Goal: Task Accomplishment & Management: Complete application form

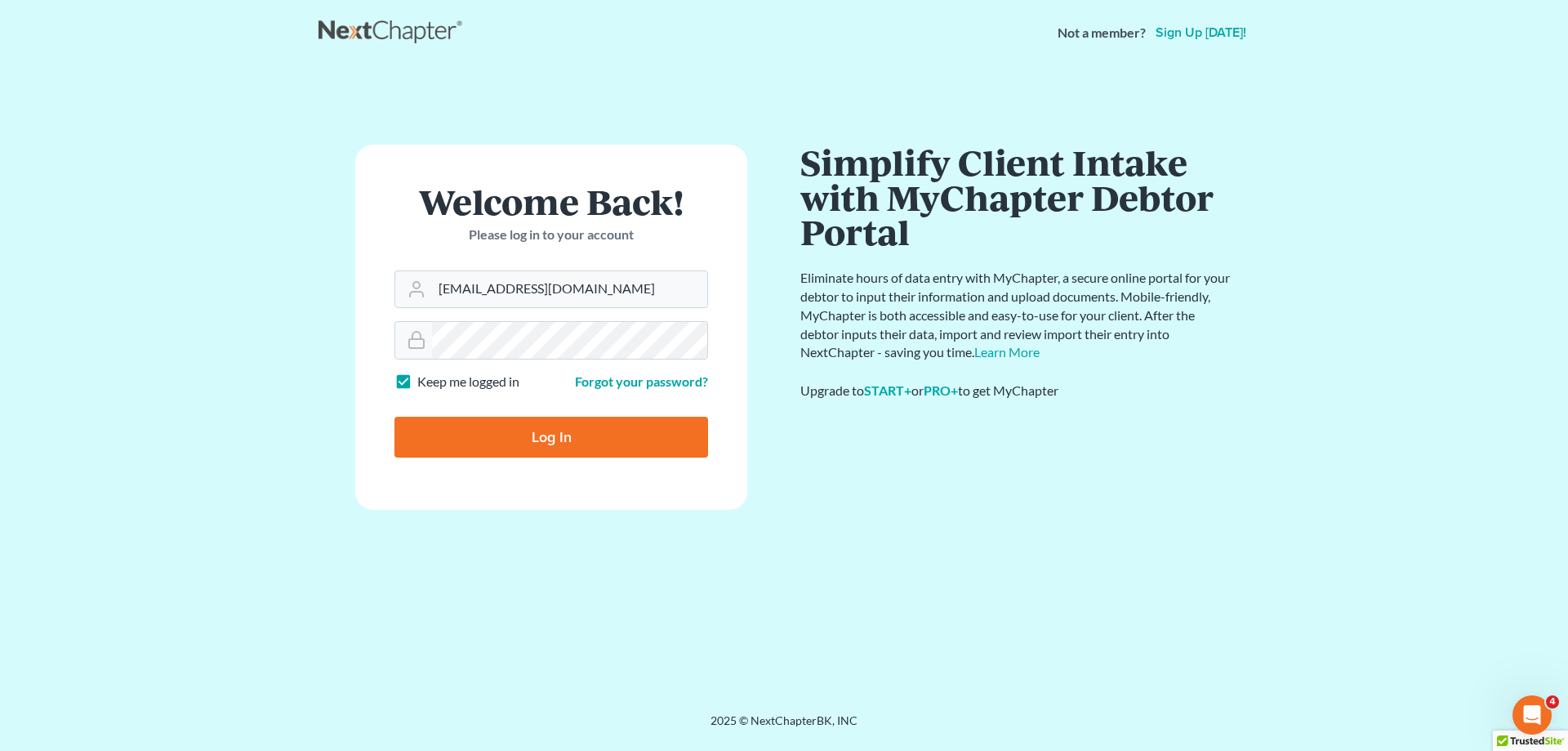
type input "[EMAIL_ADDRESS][DOMAIN_NAME]"
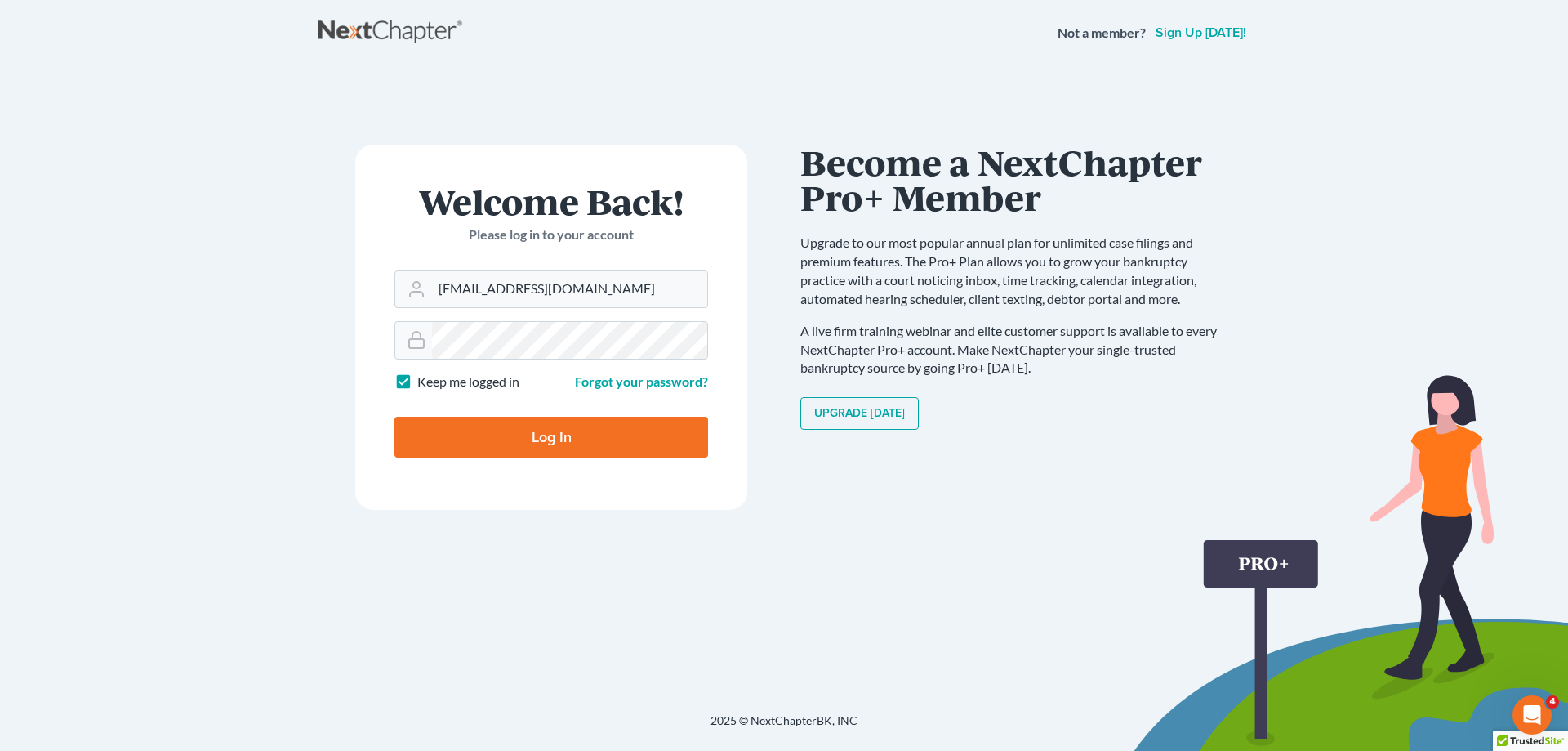
click at [417, 380] on label "Keep me logged in" at bounding box center [468, 381] width 102 height 18
click at [424, 380] on input "Keep me logged in" at bounding box center [429, 378] width 11 height 11
checkbox input "false"
click at [476, 436] on input "Log In" at bounding box center [550, 437] width 313 height 41
type input "Thinking..."
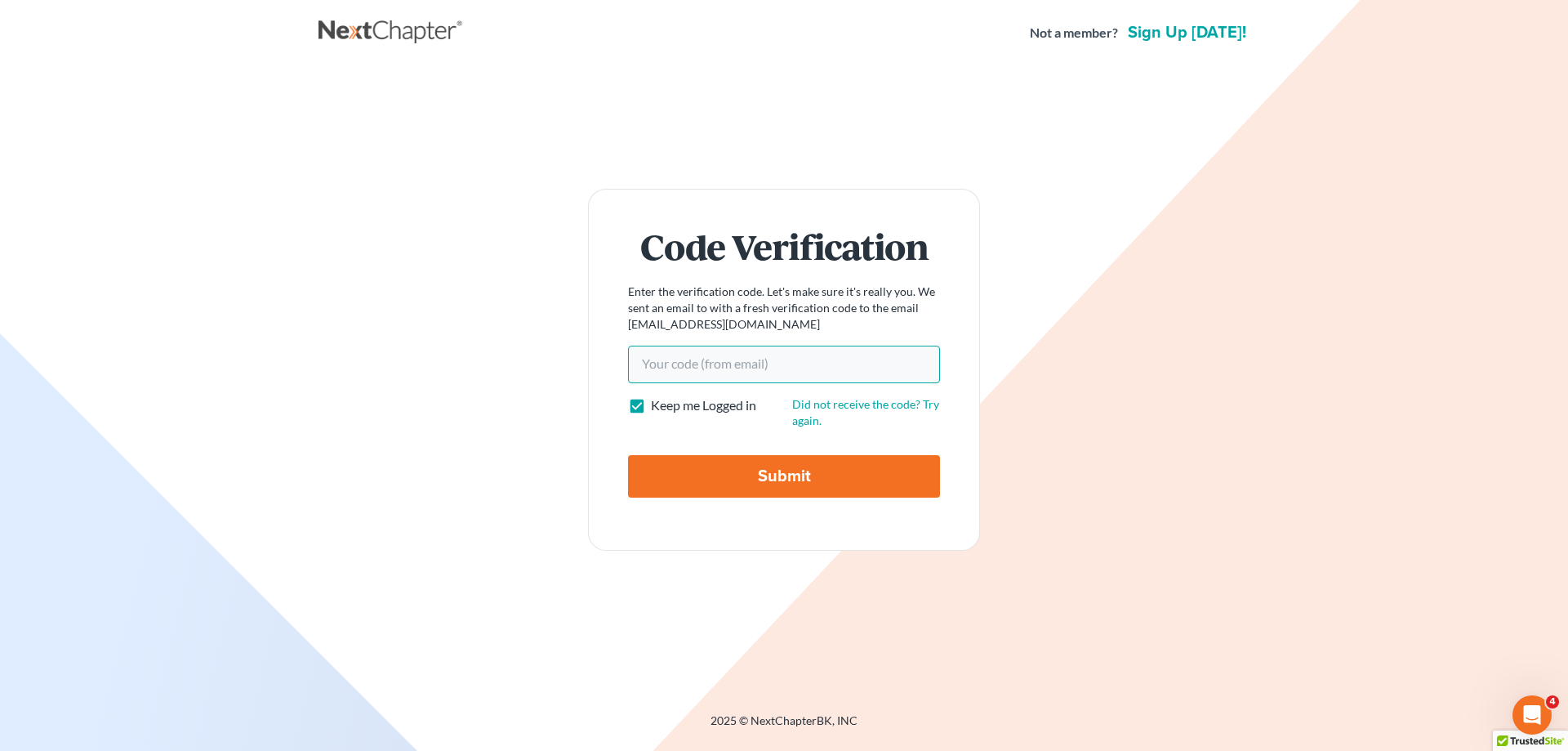
click at [703, 366] on input "Your code(from email)" at bounding box center [783, 364] width 312 height 38
type input "fb5fbd"
click at [651, 407] on label "Keep me Logged in" at bounding box center [703, 405] width 105 height 18
click at [658, 407] on input "Keep me Logged in" at bounding box center [663, 401] width 11 height 11
checkbox input "false"
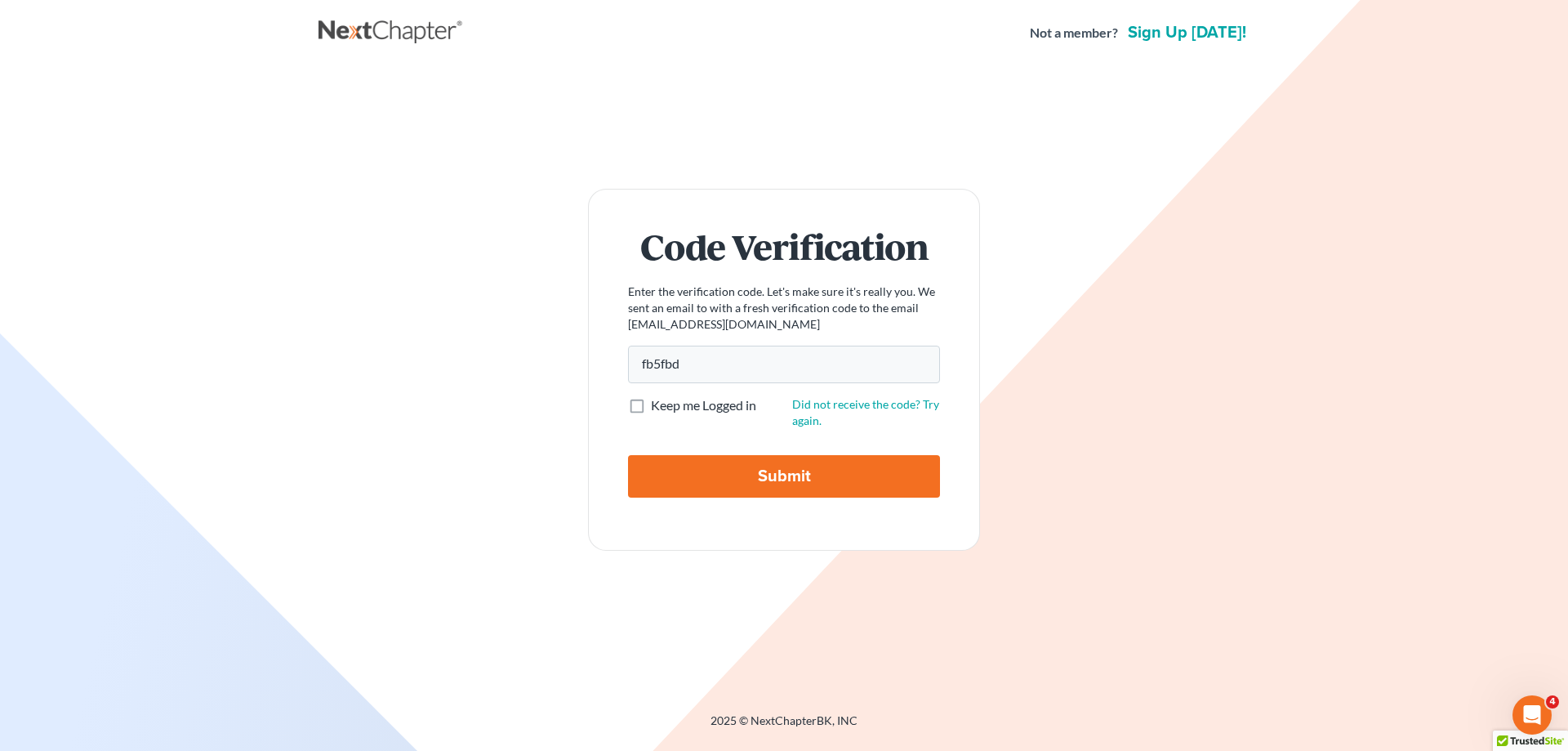
click at [709, 473] on input "Submit" at bounding box center [783, 476] width 312 height 42
type input "Thinking..."
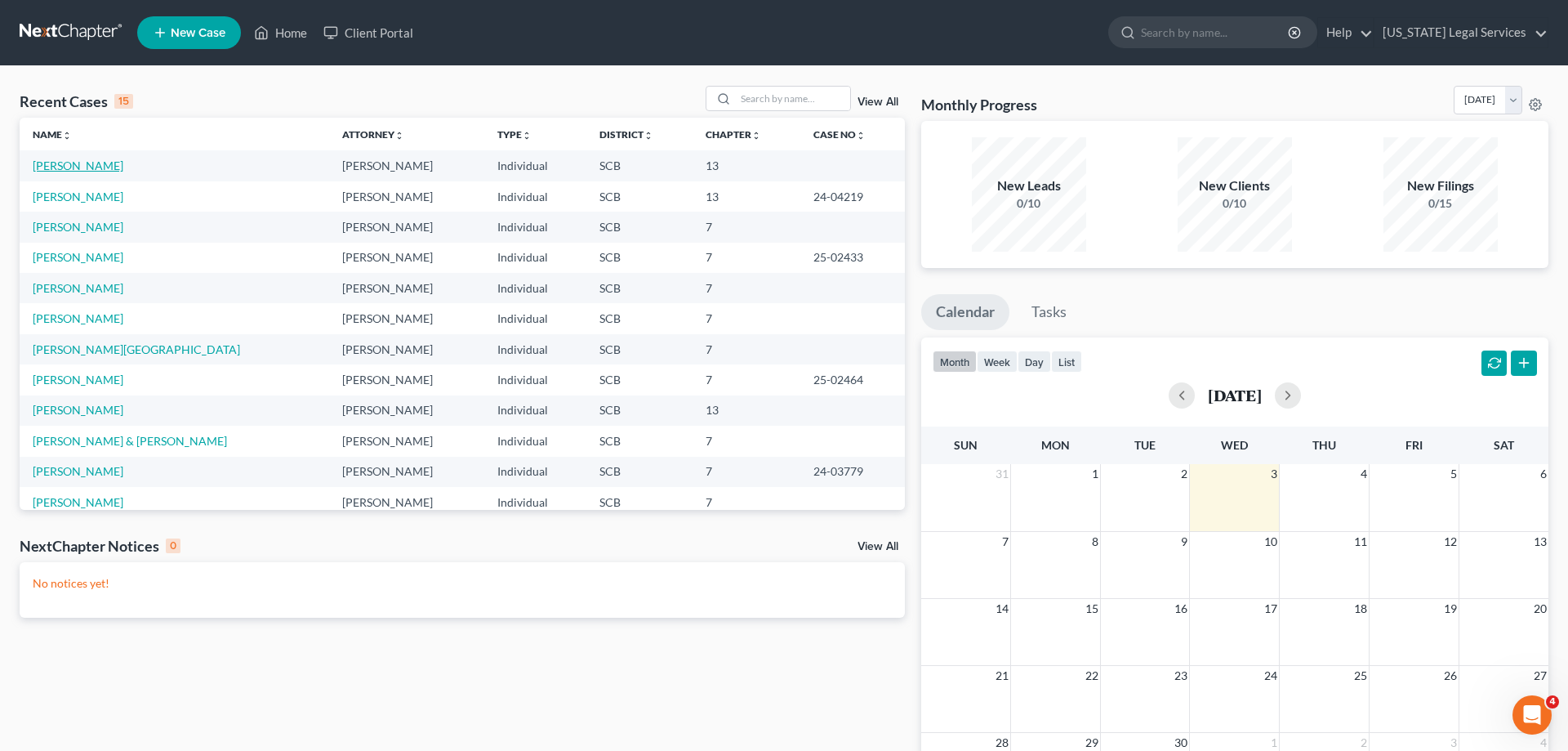
click at [57, 166] on link "Phillips, Mary" at bounding box center [77, 165] width 90 height 14
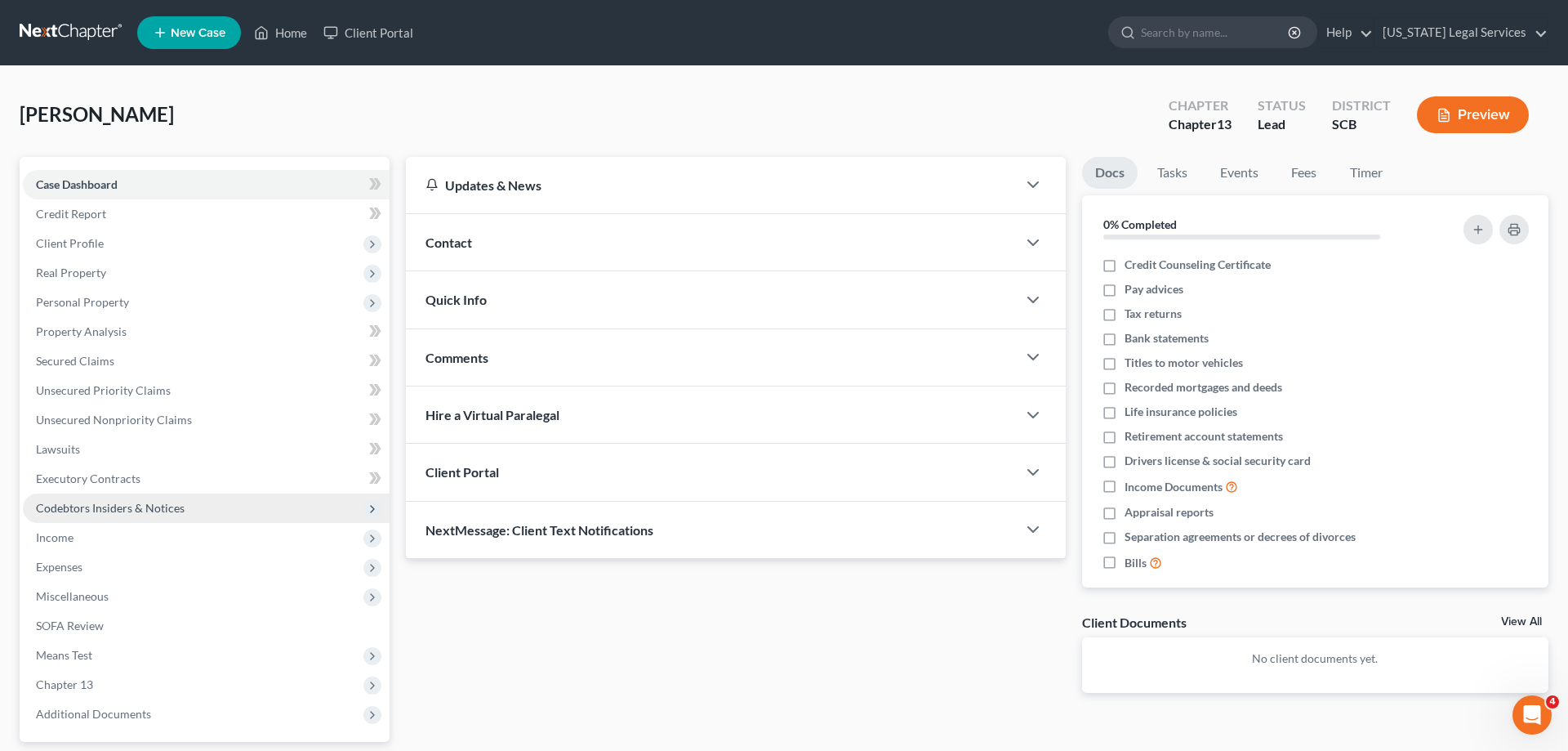
scroll to position [146, 0]
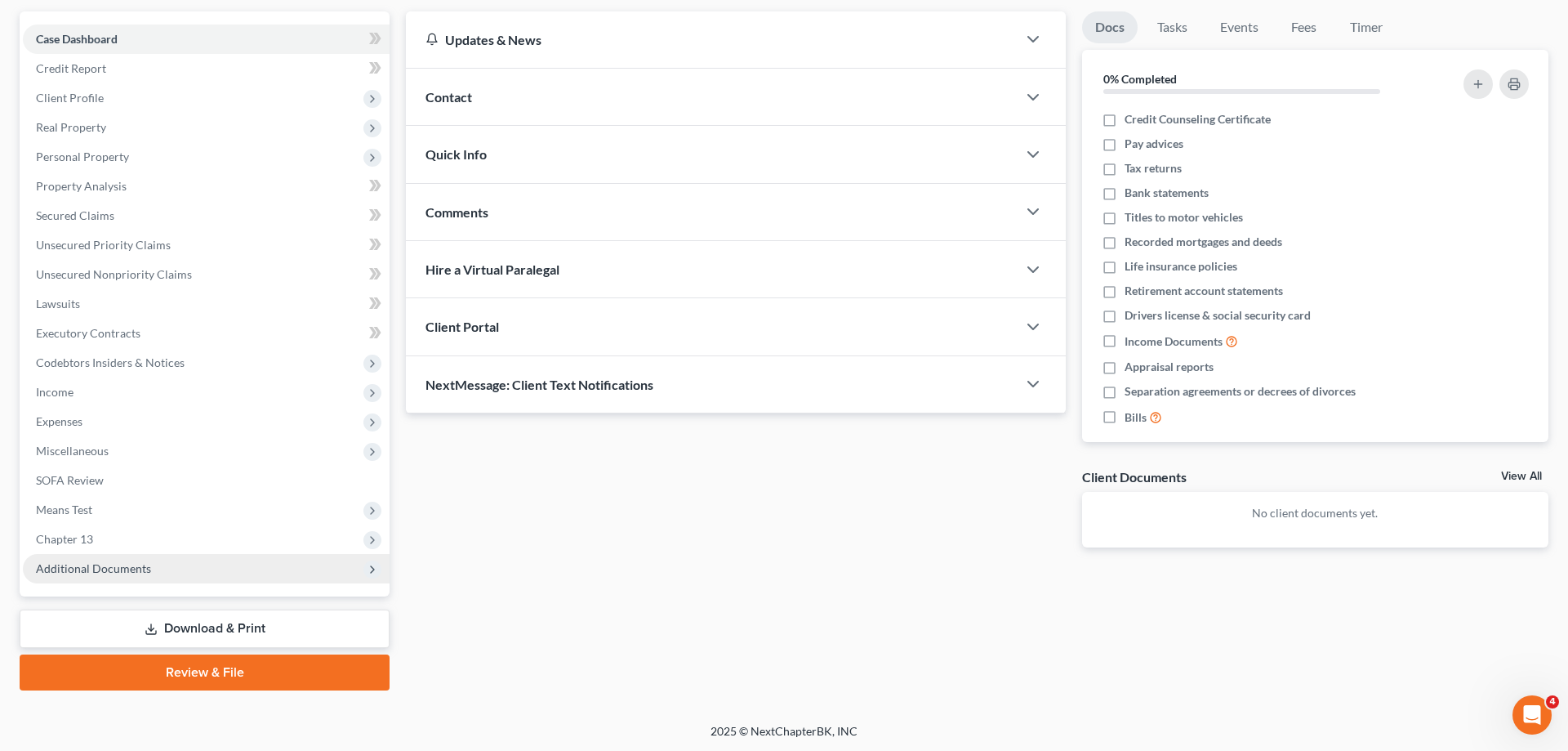
click at [75, 554] on span "Additional Documents" at bounding box center [206, 568] width 367 height 29
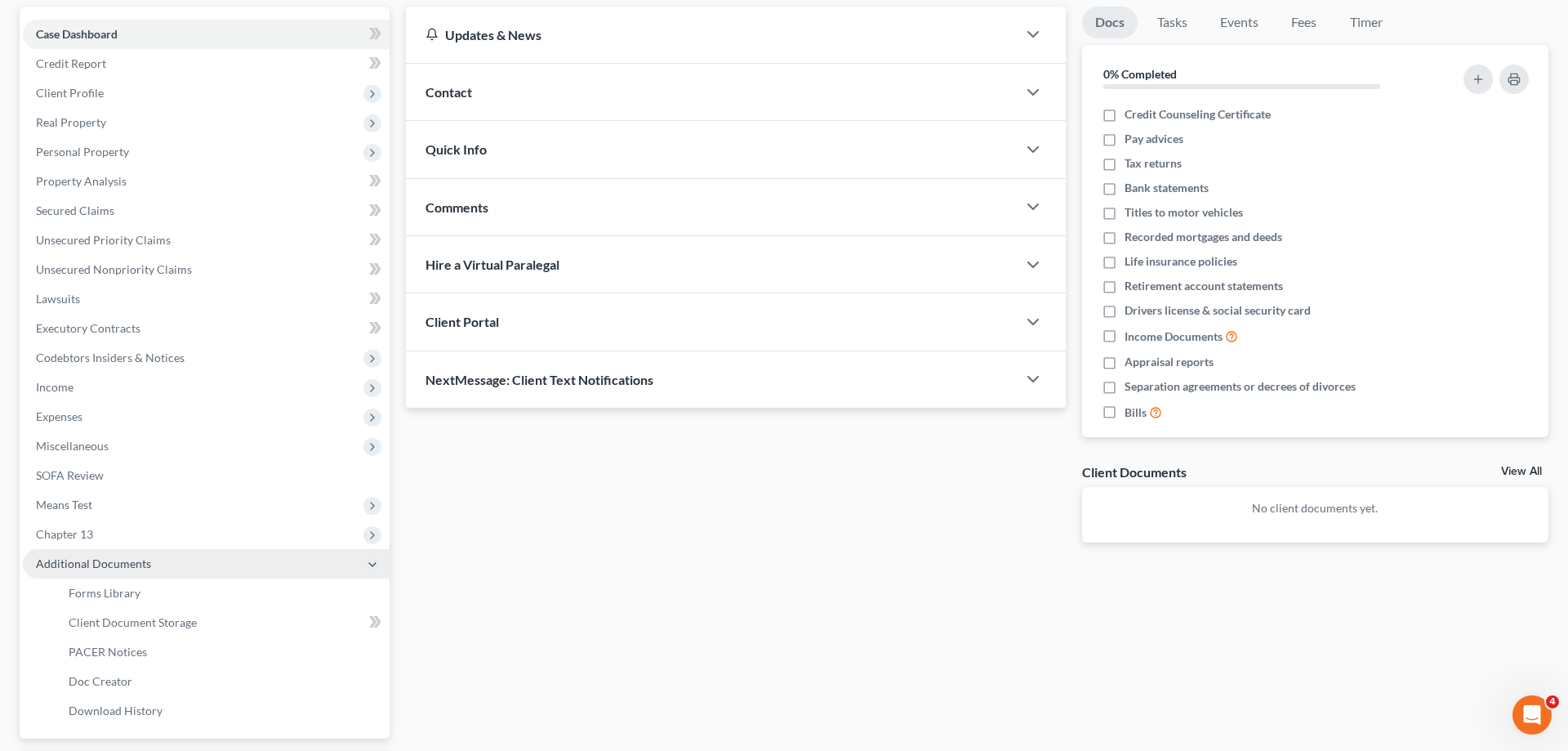
scroll to position [292, 0]
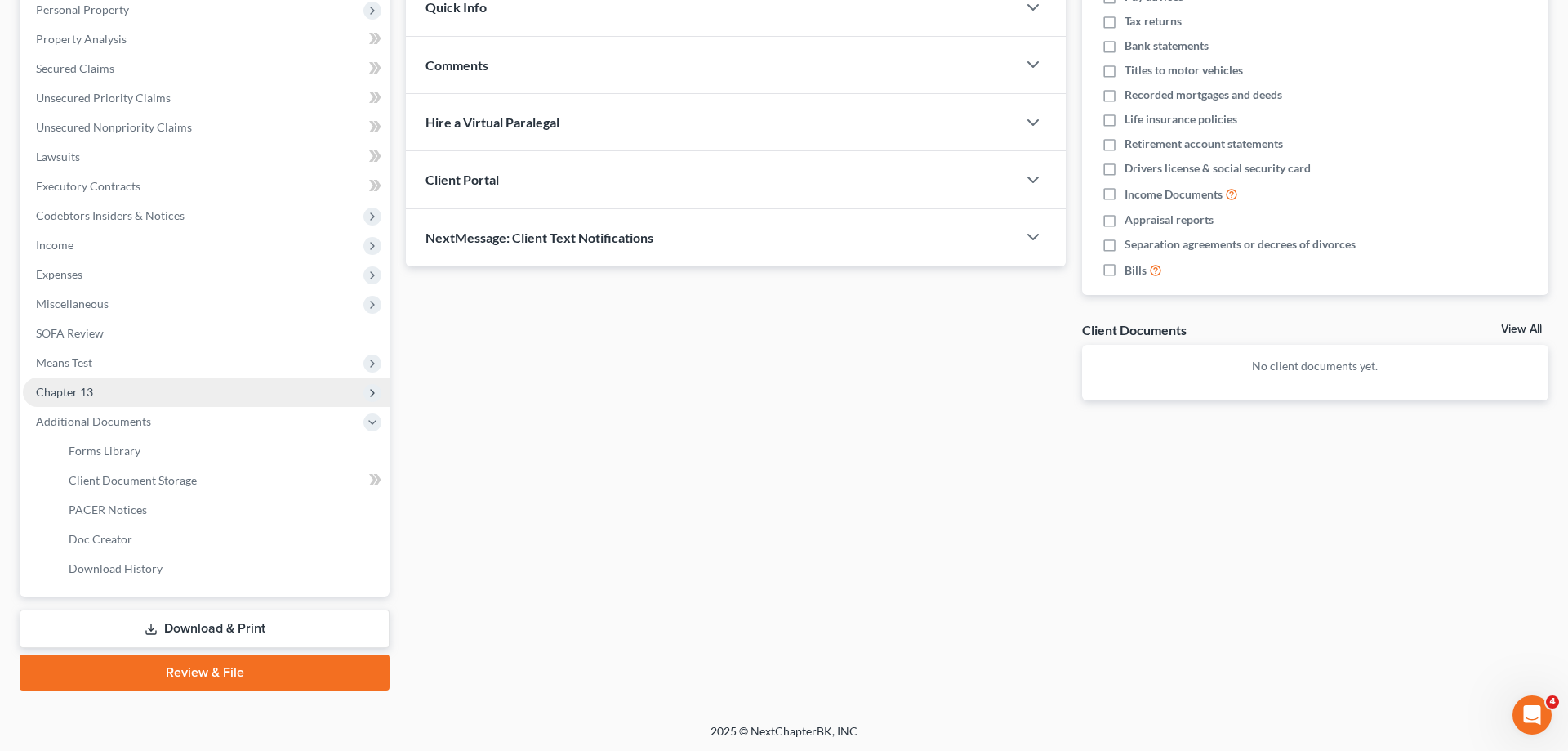
click at [126, 386] on span "Chapter 13" at bounding box center [206, 392] width 367 height 29
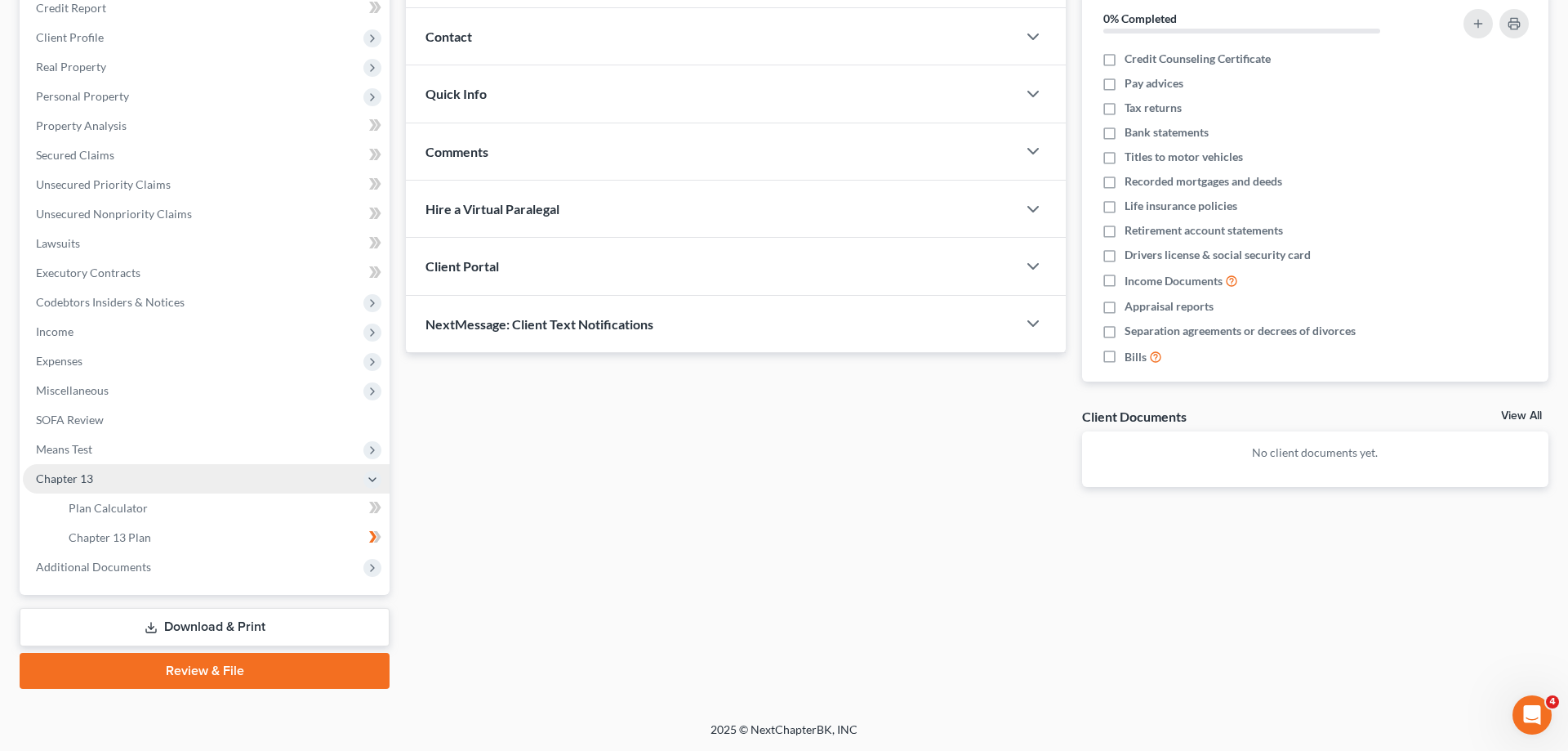
scroll to position [205, 0]
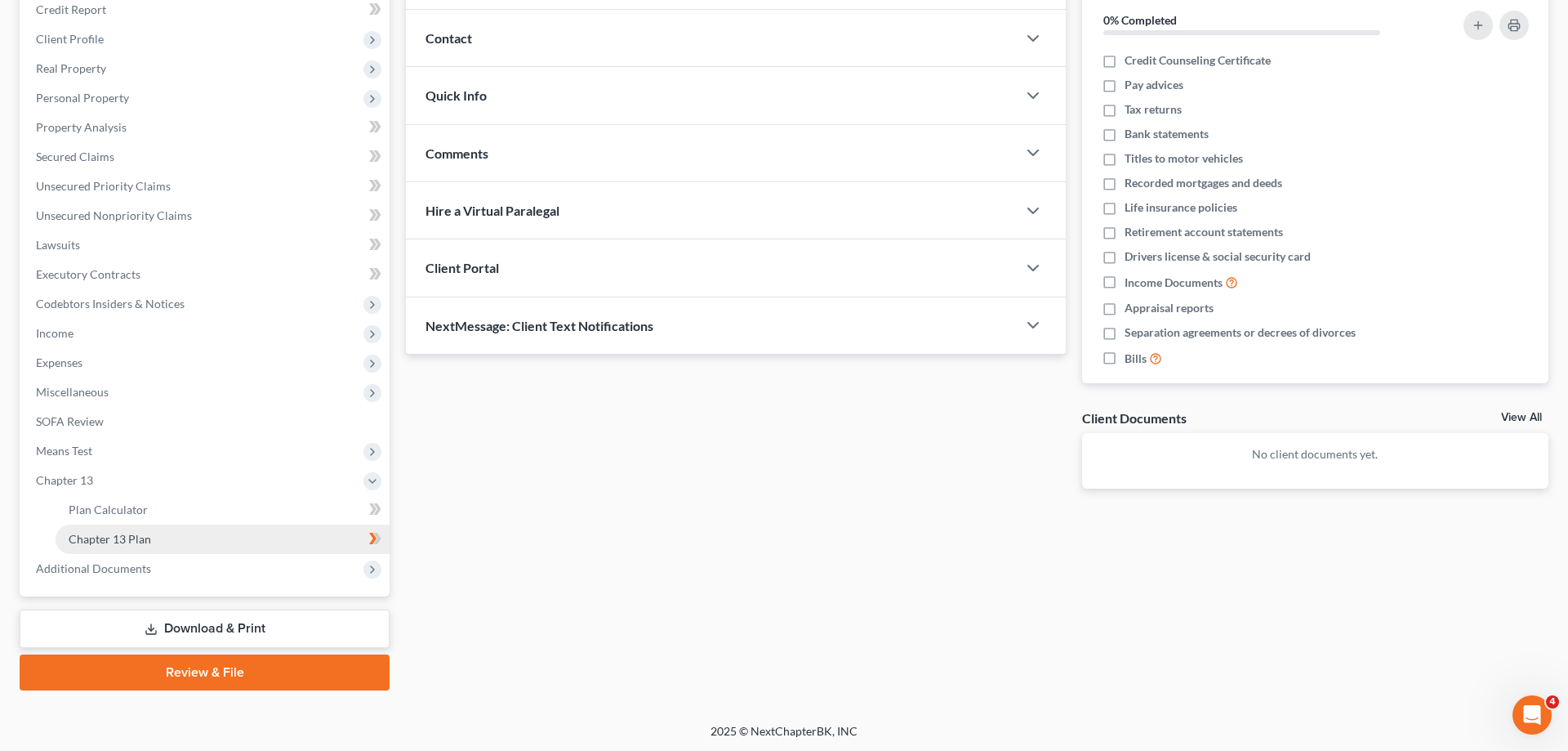
click at [185, 540] on link "Chapter 13 Plan" at bounding box center [222, 538] width 334 height 29
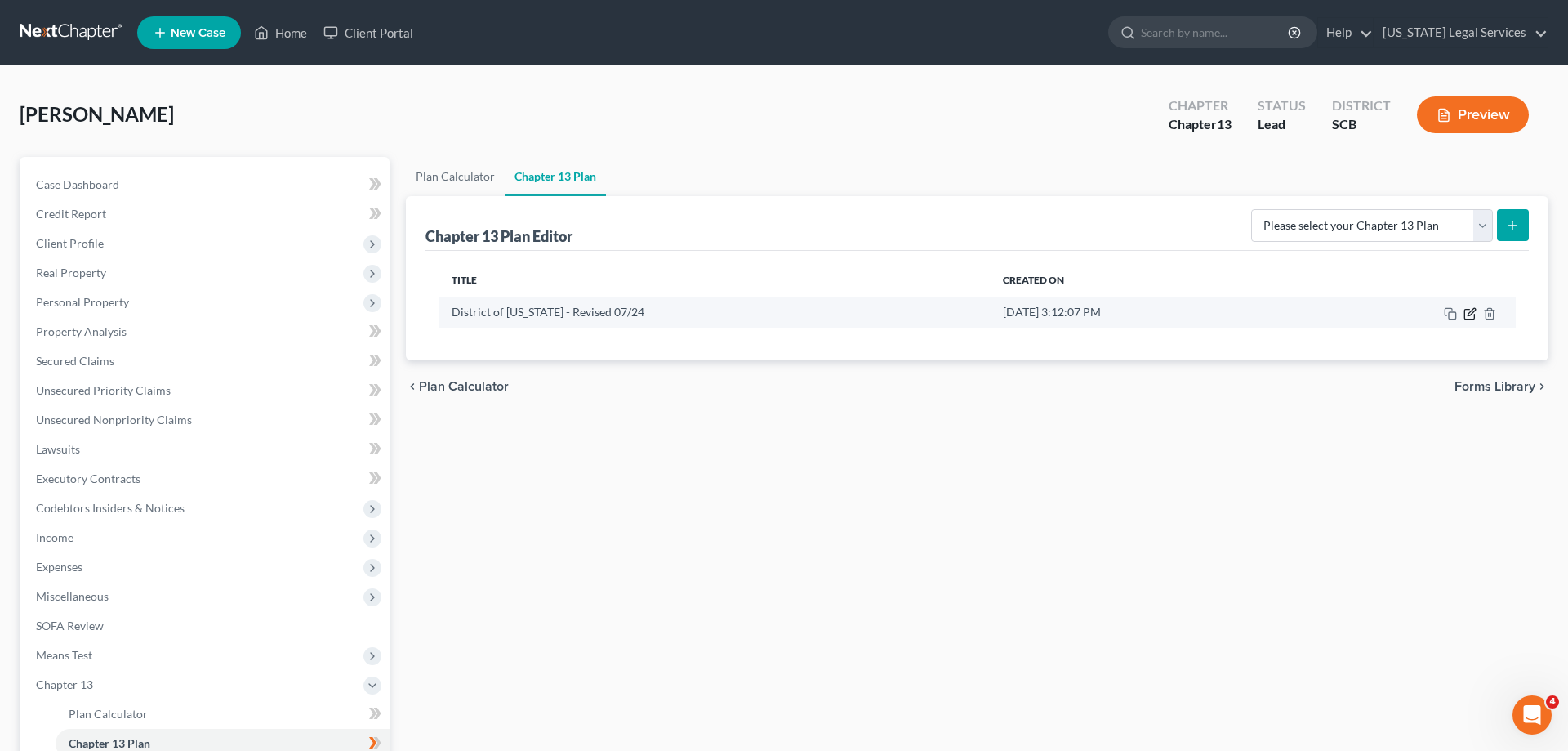
click at [1473, 316] on icon "button" at bounding box center [1470, 314] width 13 height 13
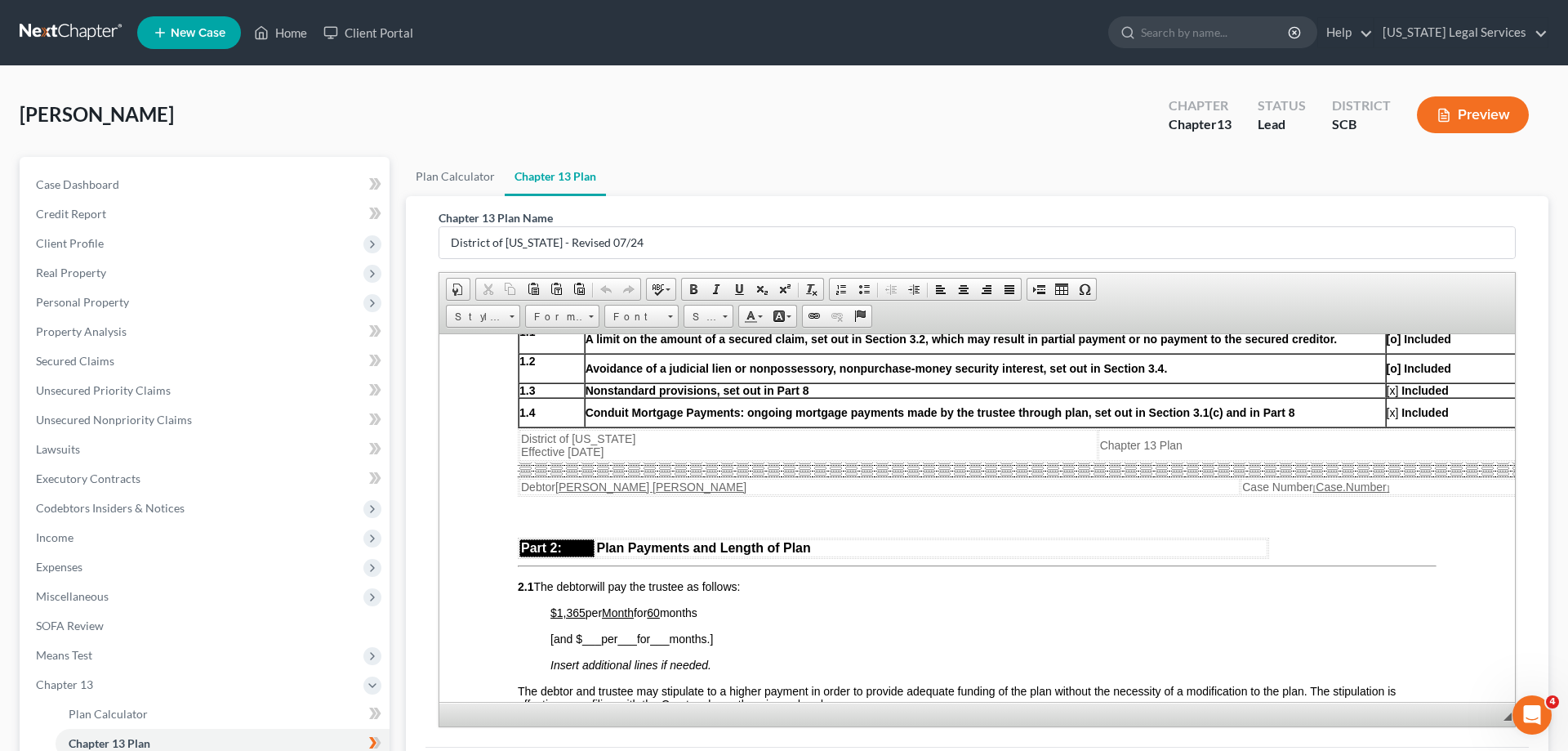
scroll to position [667, 0]
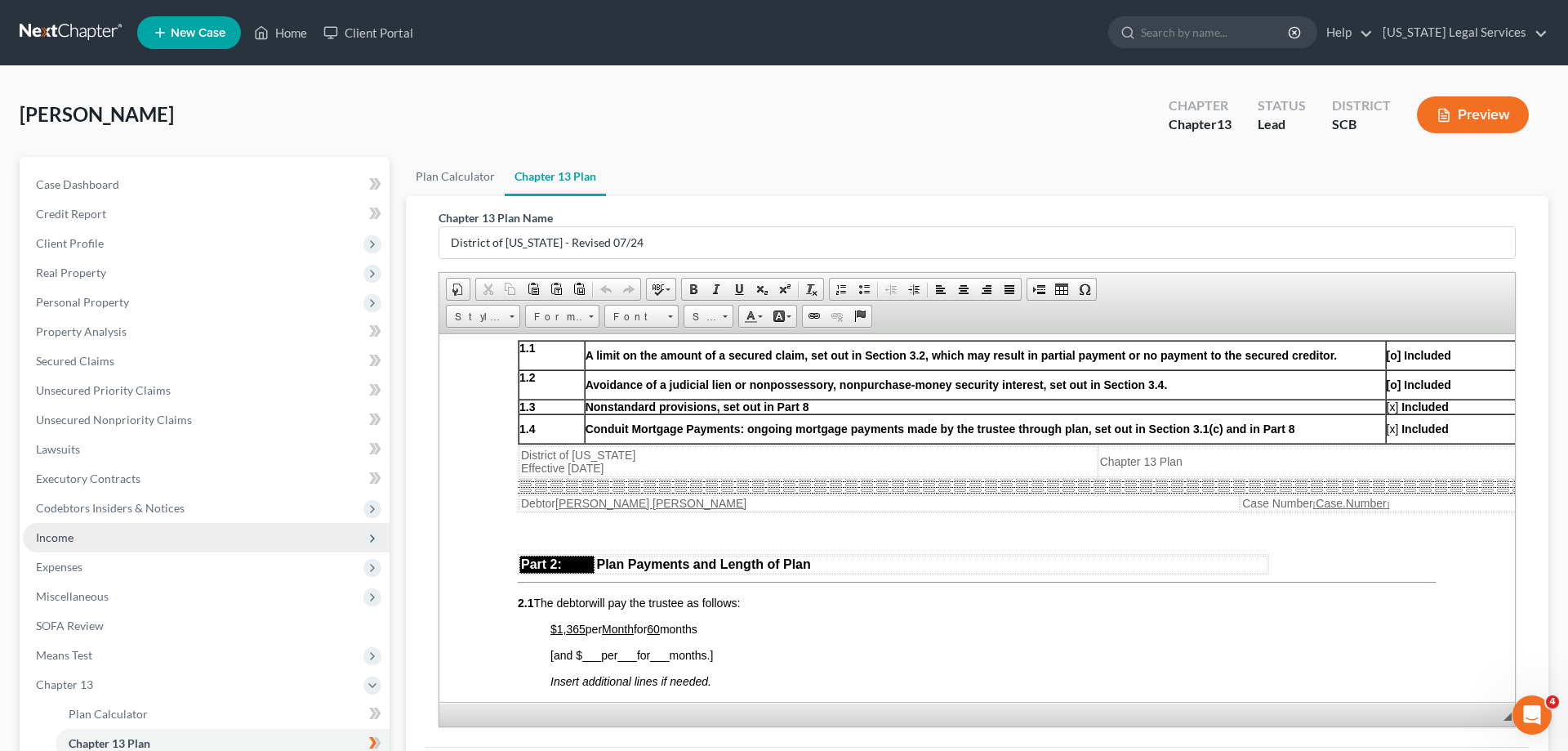
click at [66, 532] on span "Income" at bounding box center [54, 538] width 38 height 14
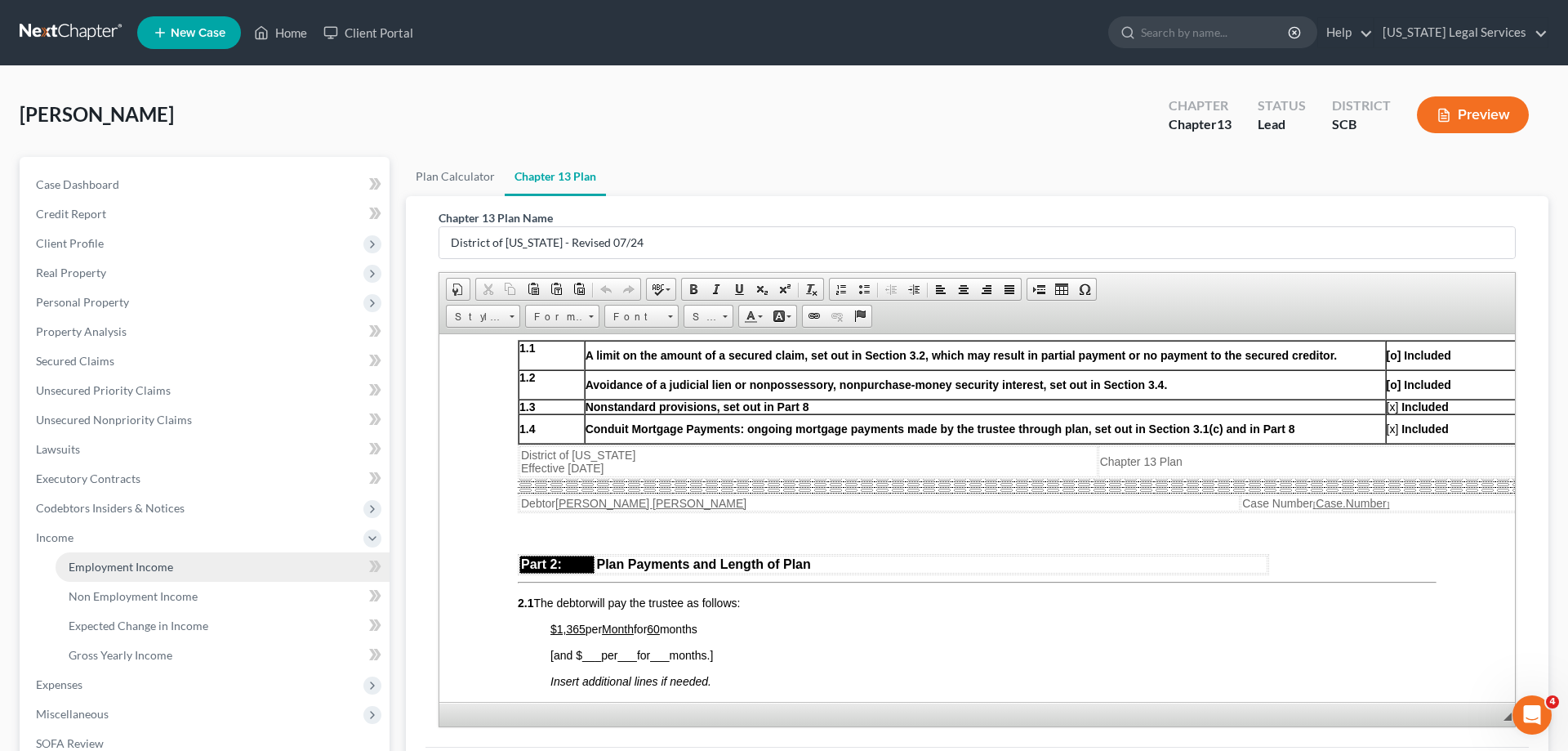
click at [147, 570] on span "Employment Income" at bounding box center [120, 567] width 104 height 14
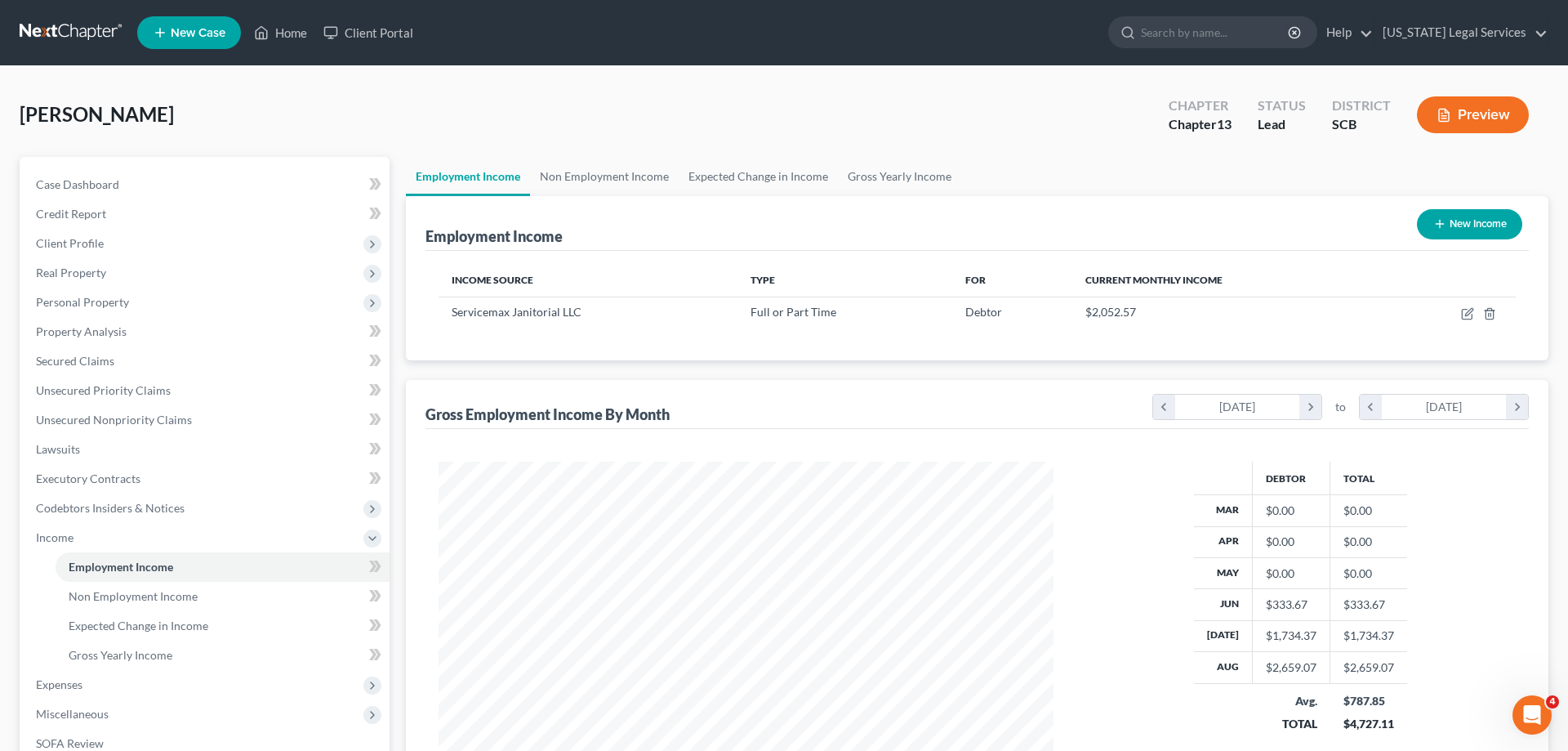
scroll to position [307, 648]
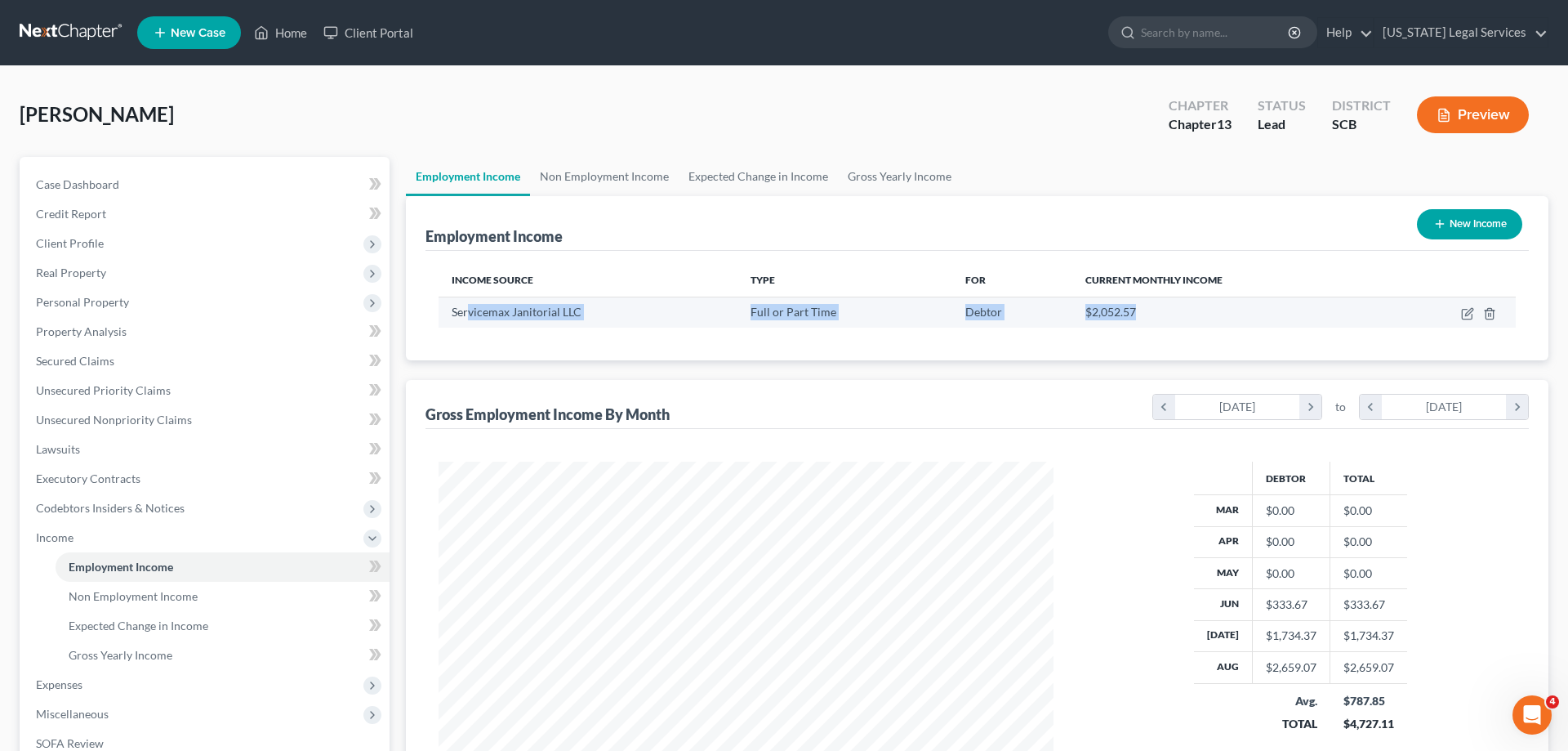
drag, startPoint x: 466, startPoint y: 311, endPoint x: 1186, endPoint y: 310, distance: 720.0
click at [1185, 310] on tr "Servicemax Janitorial LLC Full or Part Time Debtor $2,052.57" at bounding box center [976, 312] width 1077 height 31
click at [1186, 310] on div "$2,052.57" at bounding box center [1228, 312] width 286 height 17
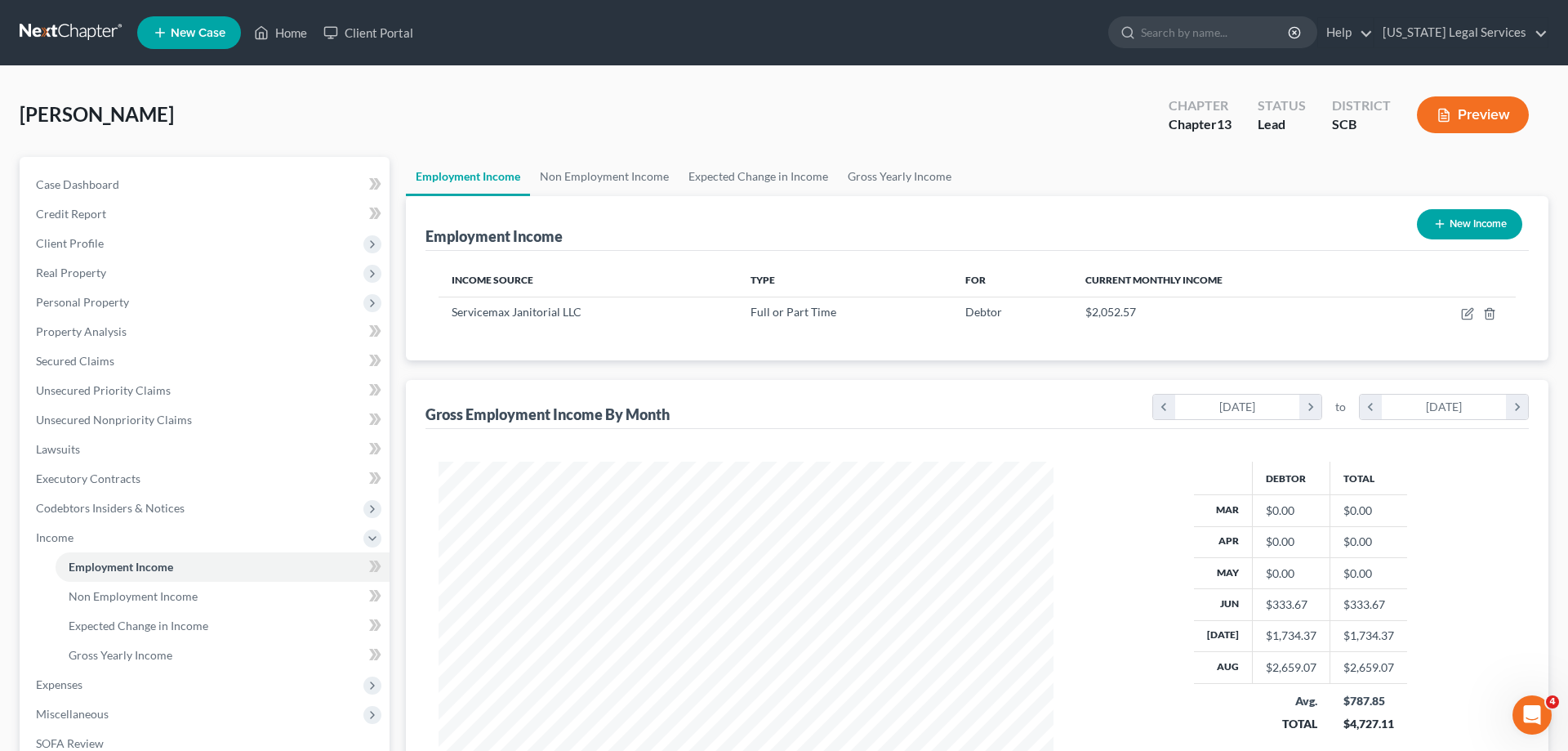
drag, startPoint x: 23, startPoint y: 118, endPoint x: 180, endPoint y: 119, distance: 157.0
click at [180, 119] on div "Phillips, Mary Upgraded Chapter Chapter 13 Status Lead District SCB Preview" at bounding box center [783, 121] width 1528 height 71
drag, startPoint x: 17, startPoint y: 112, endPoint x: 169, endPoint y: 110, distance: 152.0
click at [169, 110] on div "Phillips, Mary Upgraded Chapter Chapter 13 Status Lead District SCB Preview Pet…" at bounding box center [784, 525] width 1568 height 920
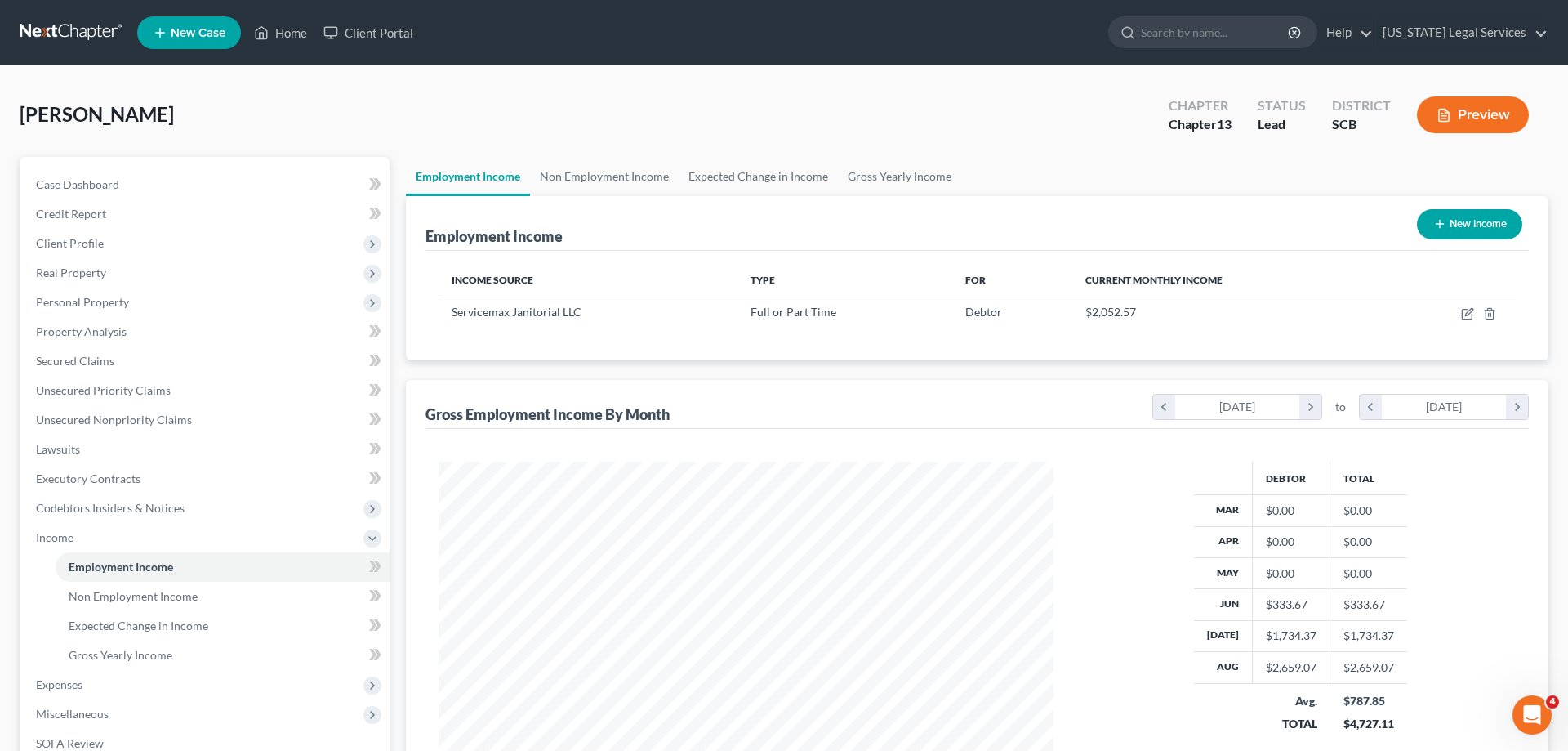
click at [169, 110] on div "Phillips, Mary Upgraded Chapter Chapter 13 Status Lead District SCB Preview" at bounding box center [783, 121] width 1528 height 71
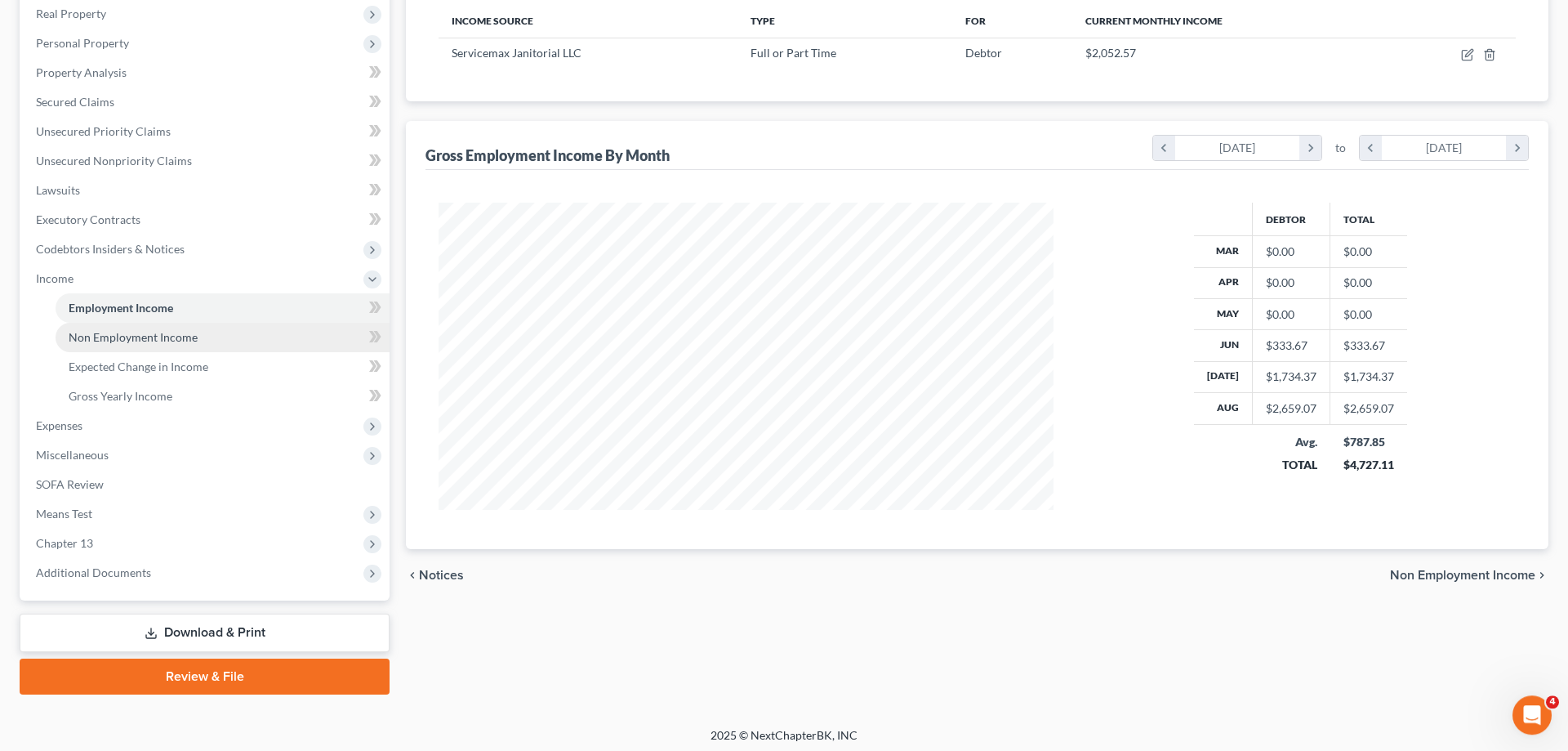
scroll to position [264, 0]
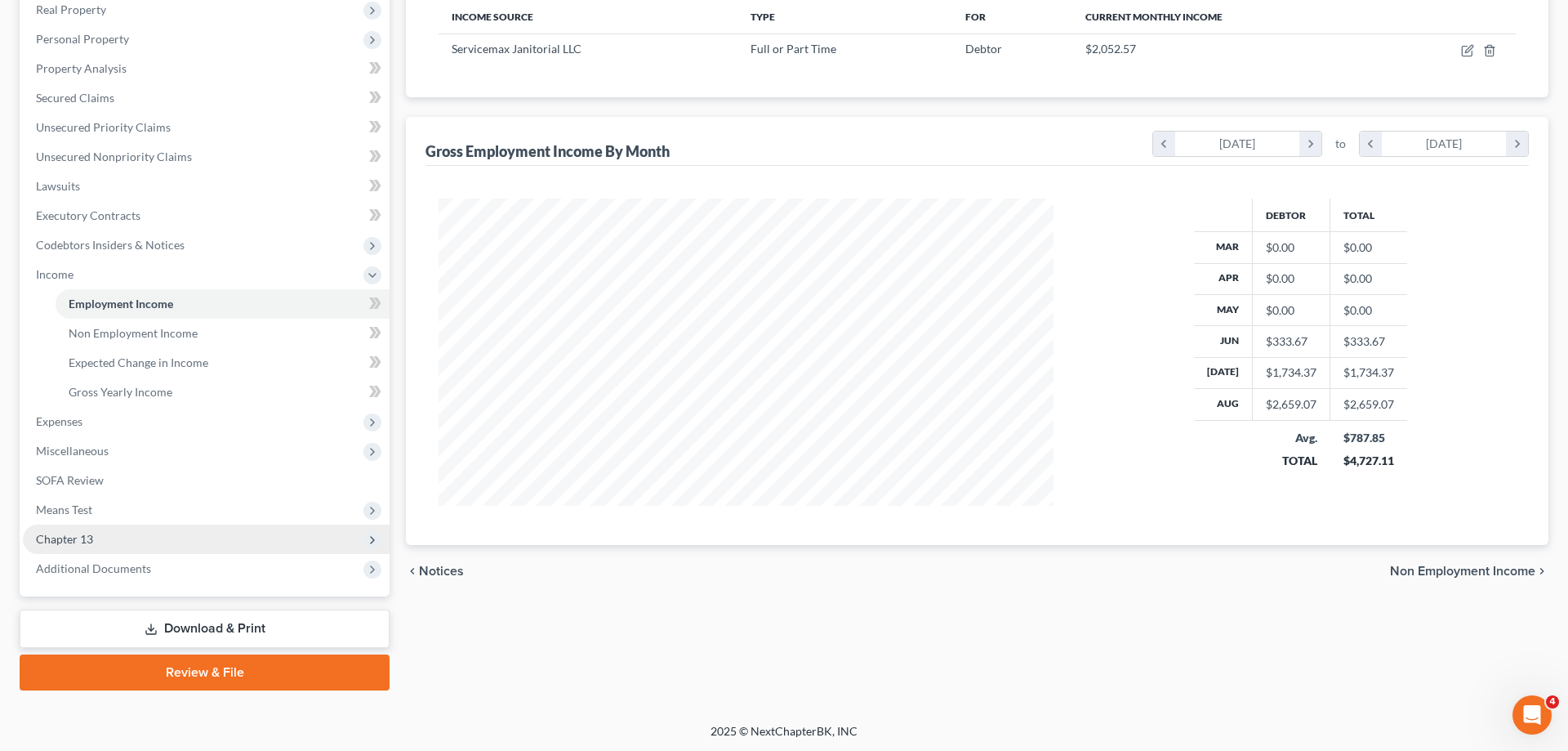
click at [83, 544] on span "Chapter 13" at bounding box center [64, 539] width 57 height 14
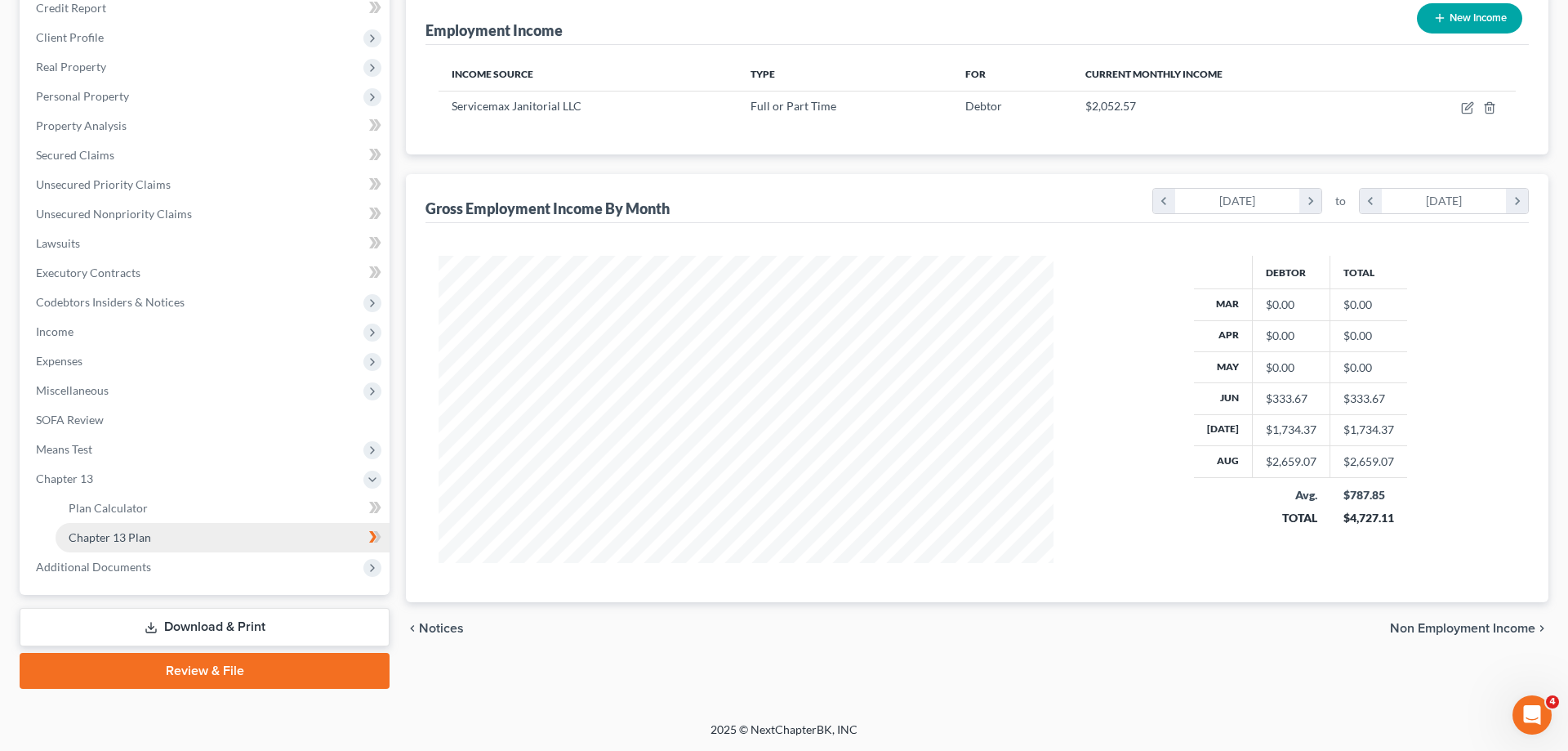
scroll to position [205, 0]
click at [141, 536] on span "Chapter 13 Plan" at bounding box center [110, 539] width 83 height 14
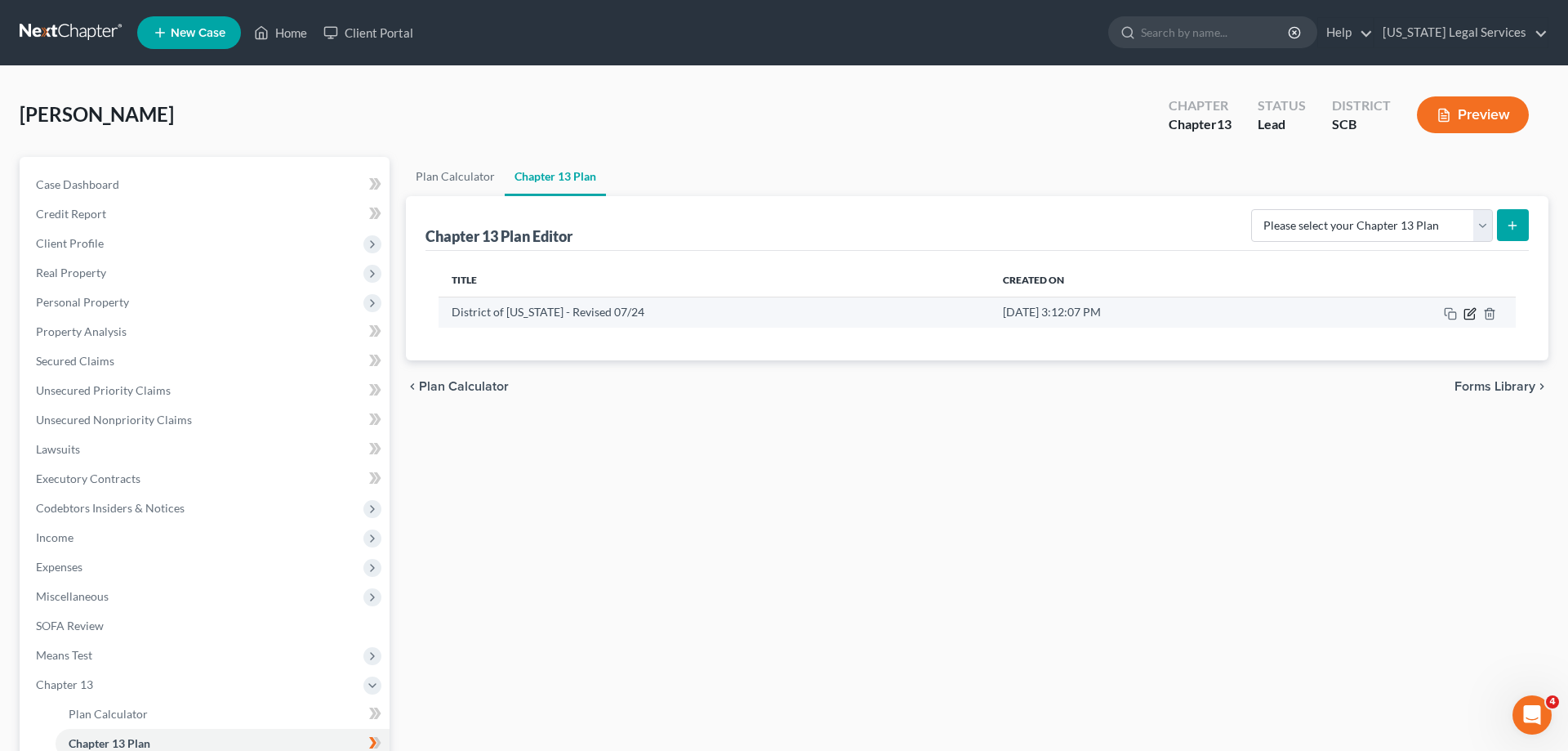
click at [1470, 311] on icon "button" at bounding box center [1471, 312] width 7 height 7
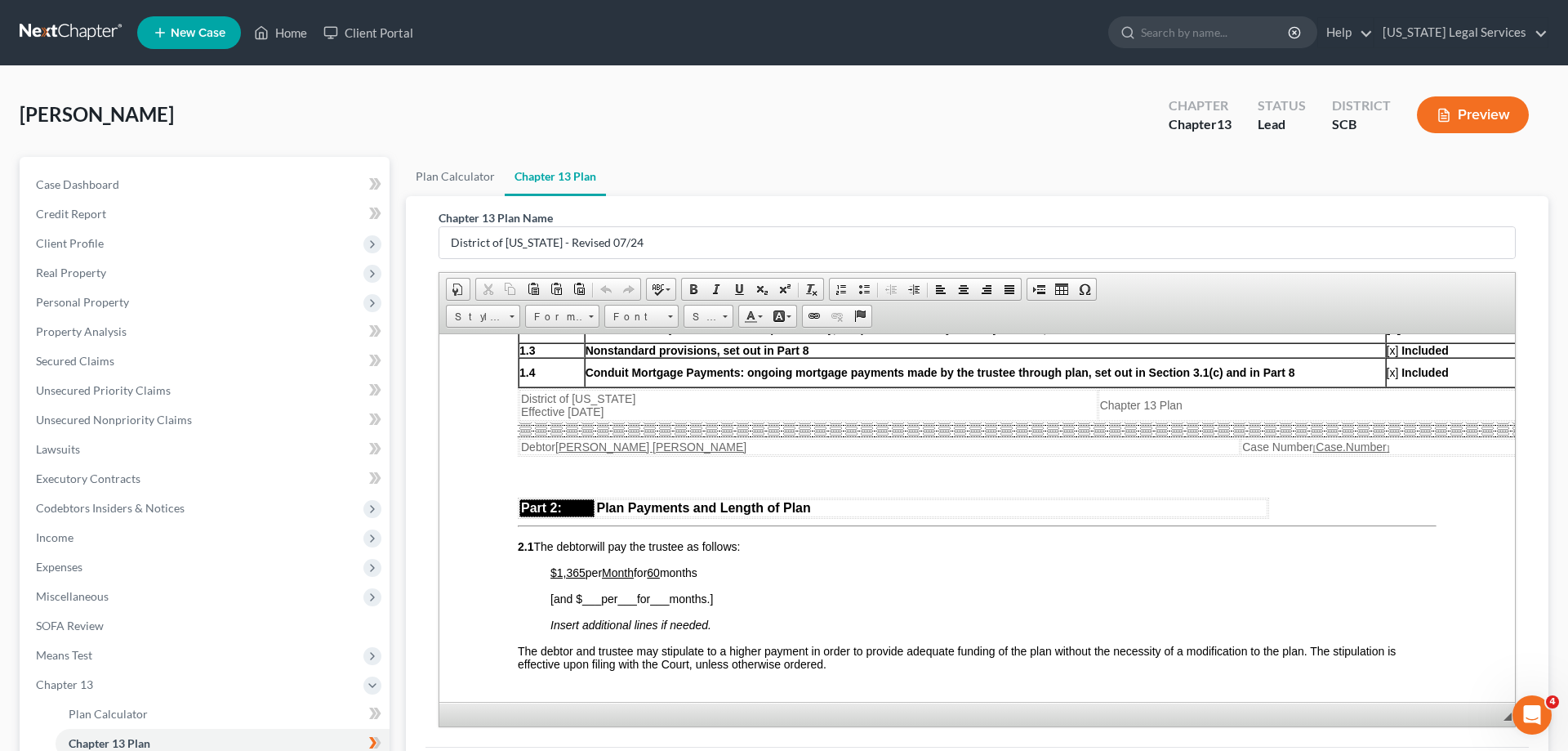
scroll to position [834, 0]
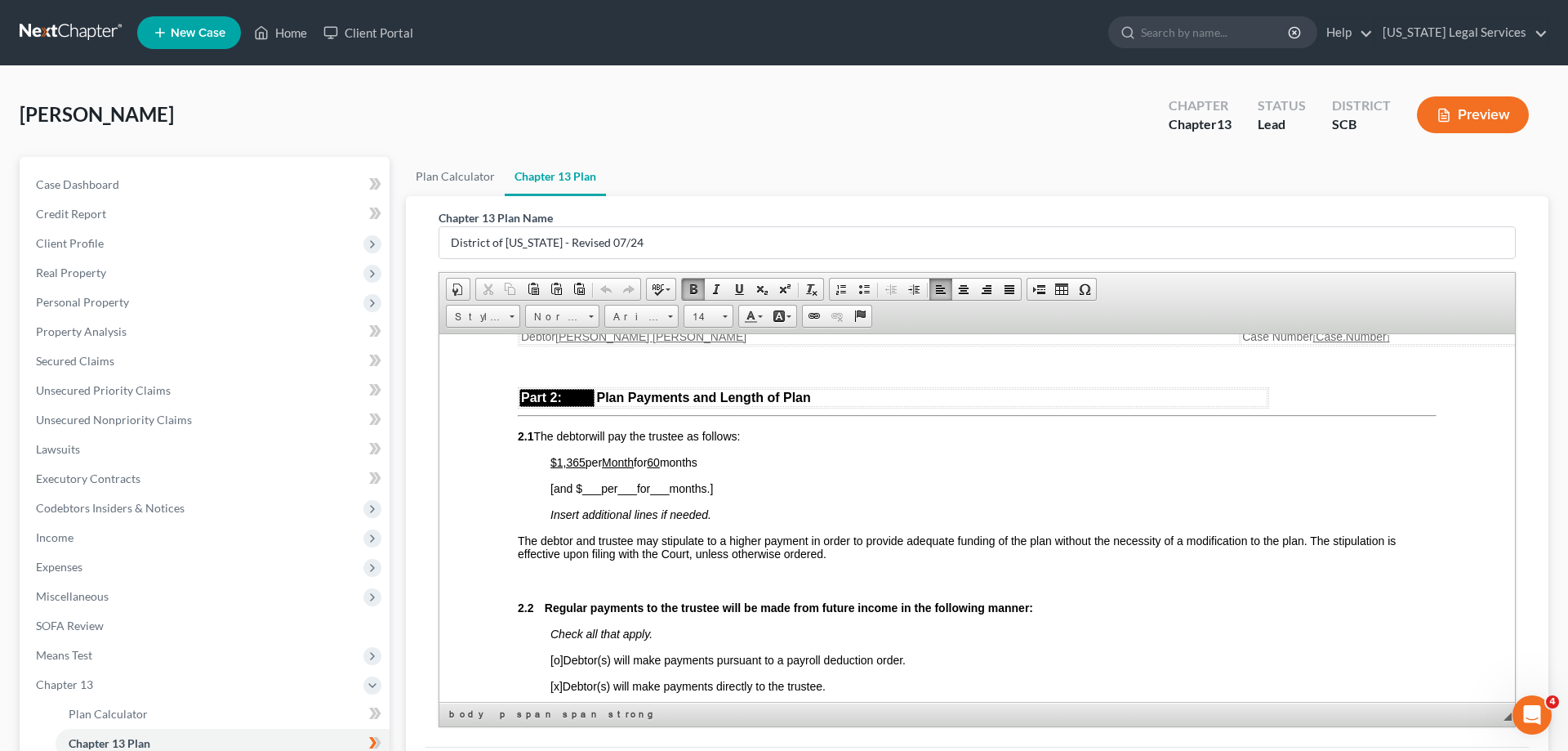
drag, startPoint x: 542, startPoint y: 448, endPoint x: 1068, endPoint y: 605, distance: 548.9
click at [1068, 588] on p at bounding box center [977, 580] width 918 height 15
drag, startPoint x: 543, startPoint y: 450, endPoint x: 1154, endPoint y: 673, distance: 650.4
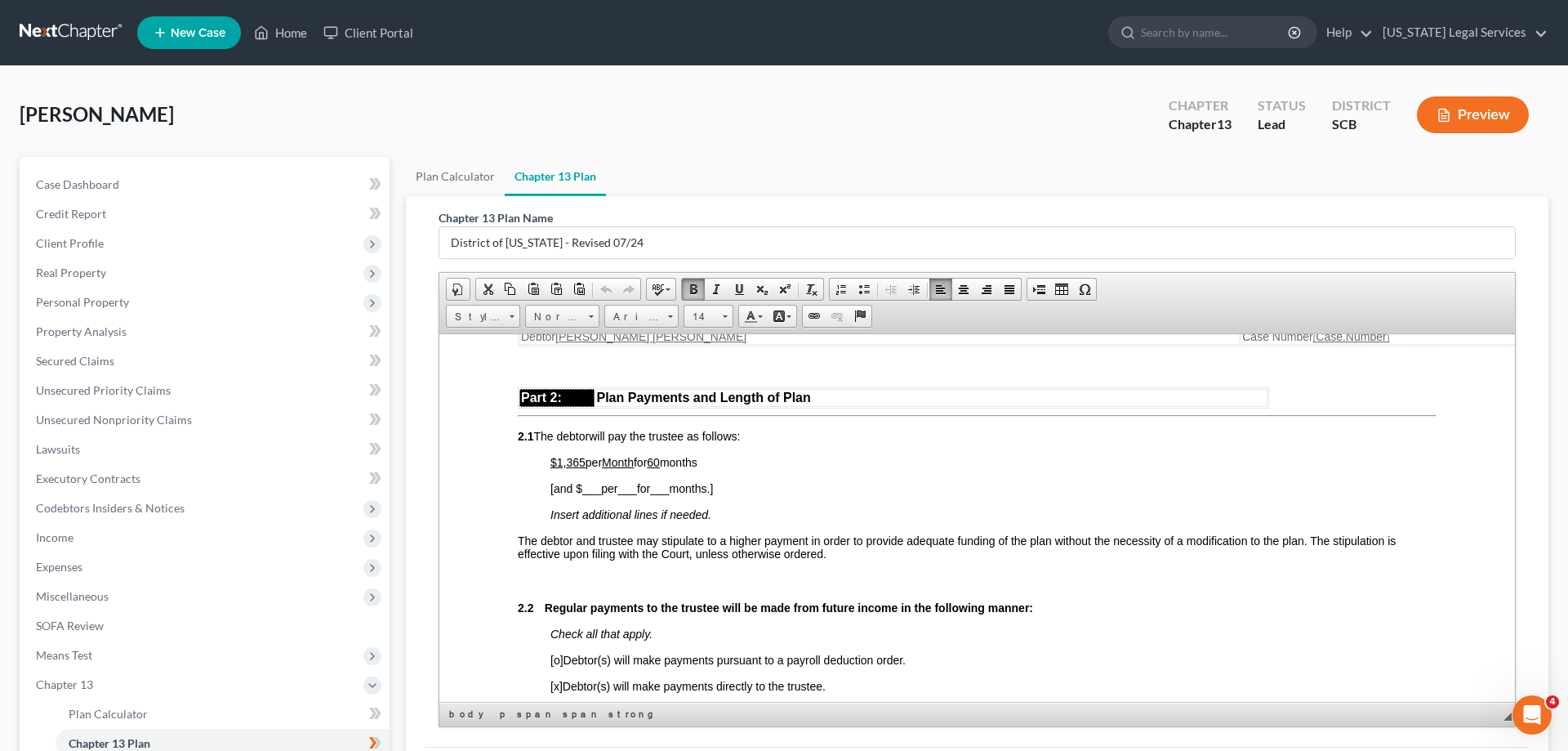
click at [1017, 588] on p at bounding box center [977, 580] width 918 height 15
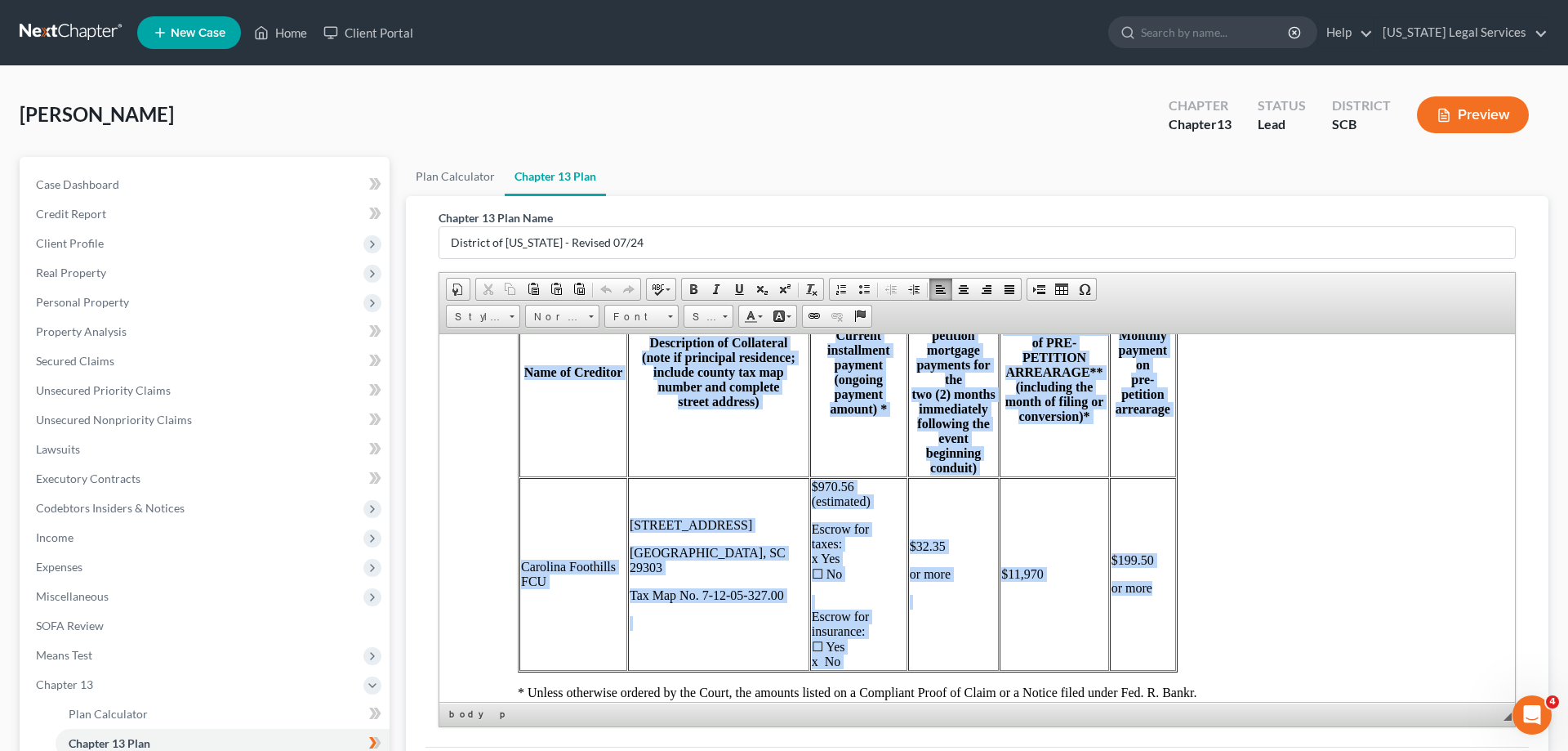
scroll to position [5128, 0]
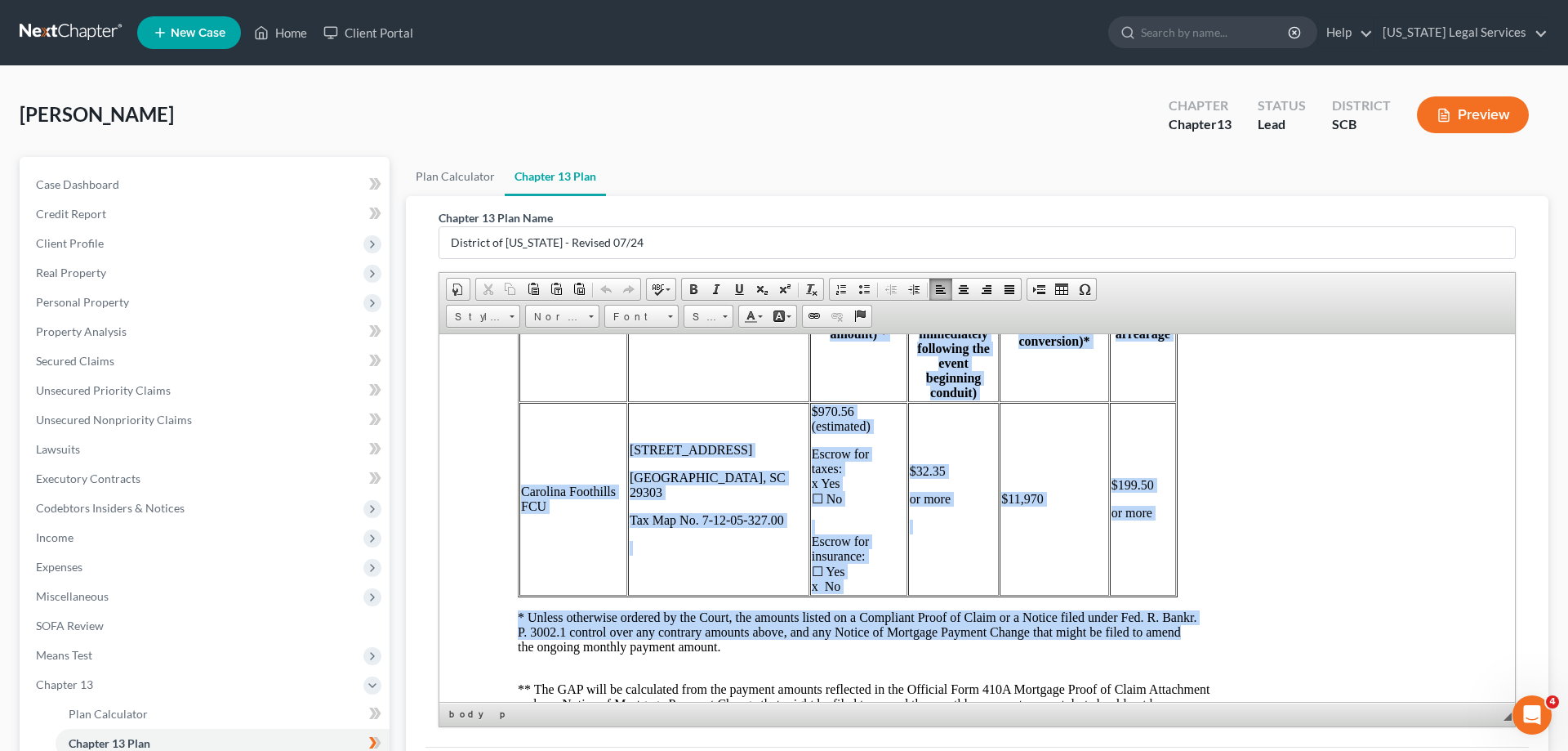
drag, startPoint x: 521, startPoint y: 386, endPoint x: 1335, endPoint y: 719, distance: 879.5
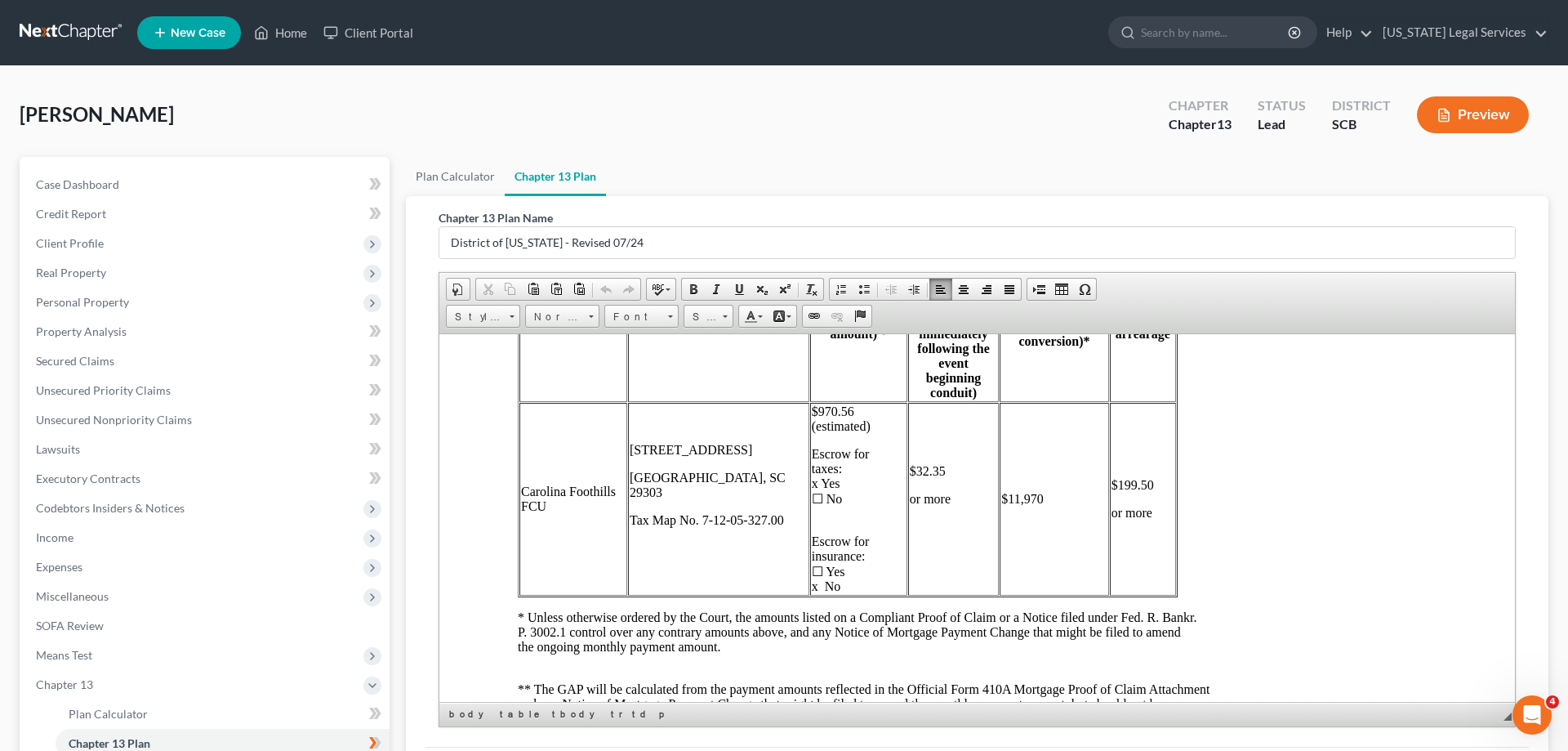
drag, startPoint x: 789, startPoint y: 473, endPoint x: 906, endPoint y: 521, distance: 126.5
click at [906, 521] on tr "Carolina Foothills FCU 322 Green St. Spartanburg, SC 29303 Tax Map No. 7-12-05-…" at bounding box center [848, 499] width 657 height 193
click at [1121, 560] on td "$199.50 or more" at bounding box center [1142, 499] width 66 height 193
click at [1136, 559] on td "$199.50 or more" at bounding box center [1142, 499] width 66 height 193
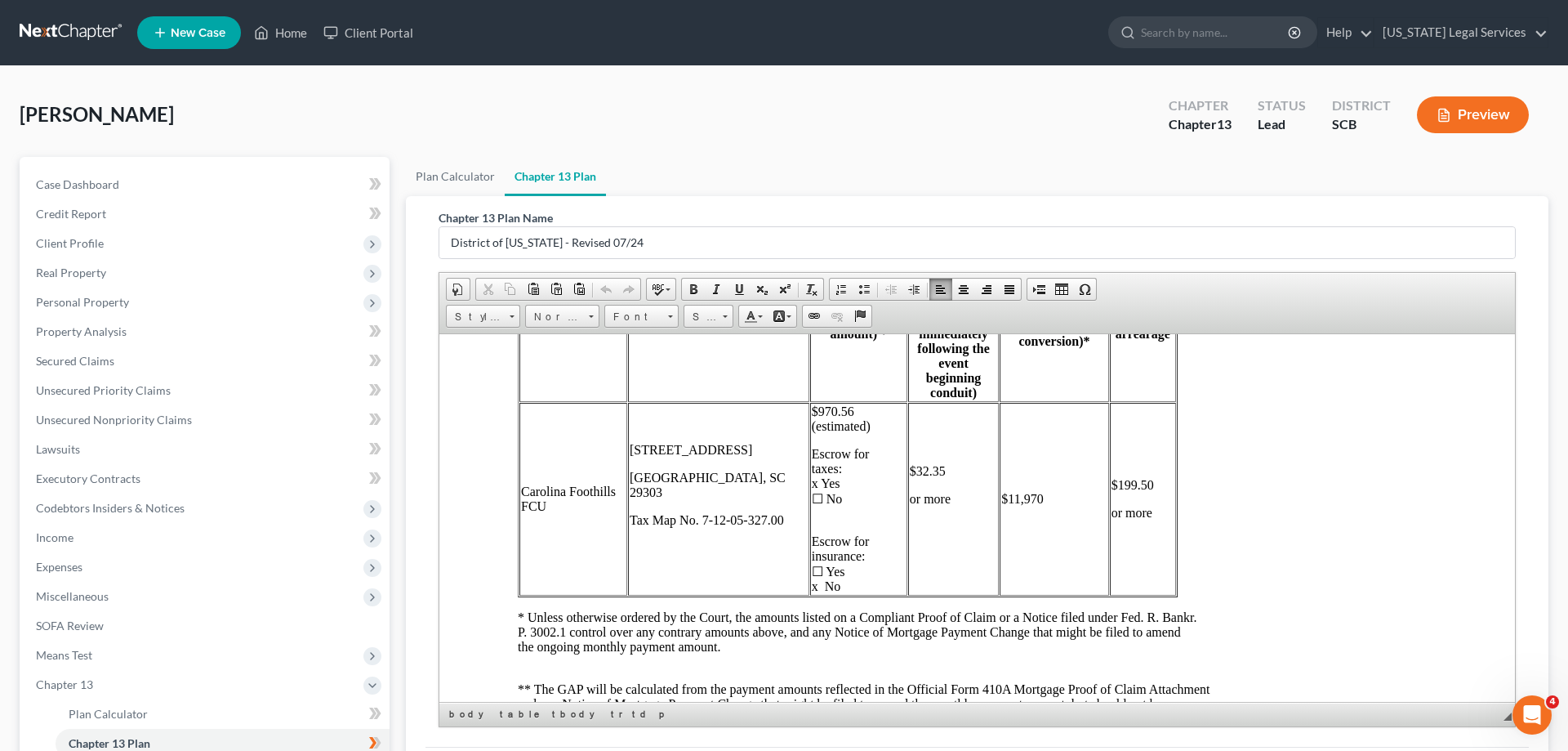
click at [1028, 554] on td "$11,970" at bounding box center [1054, 499] width 109 height 193
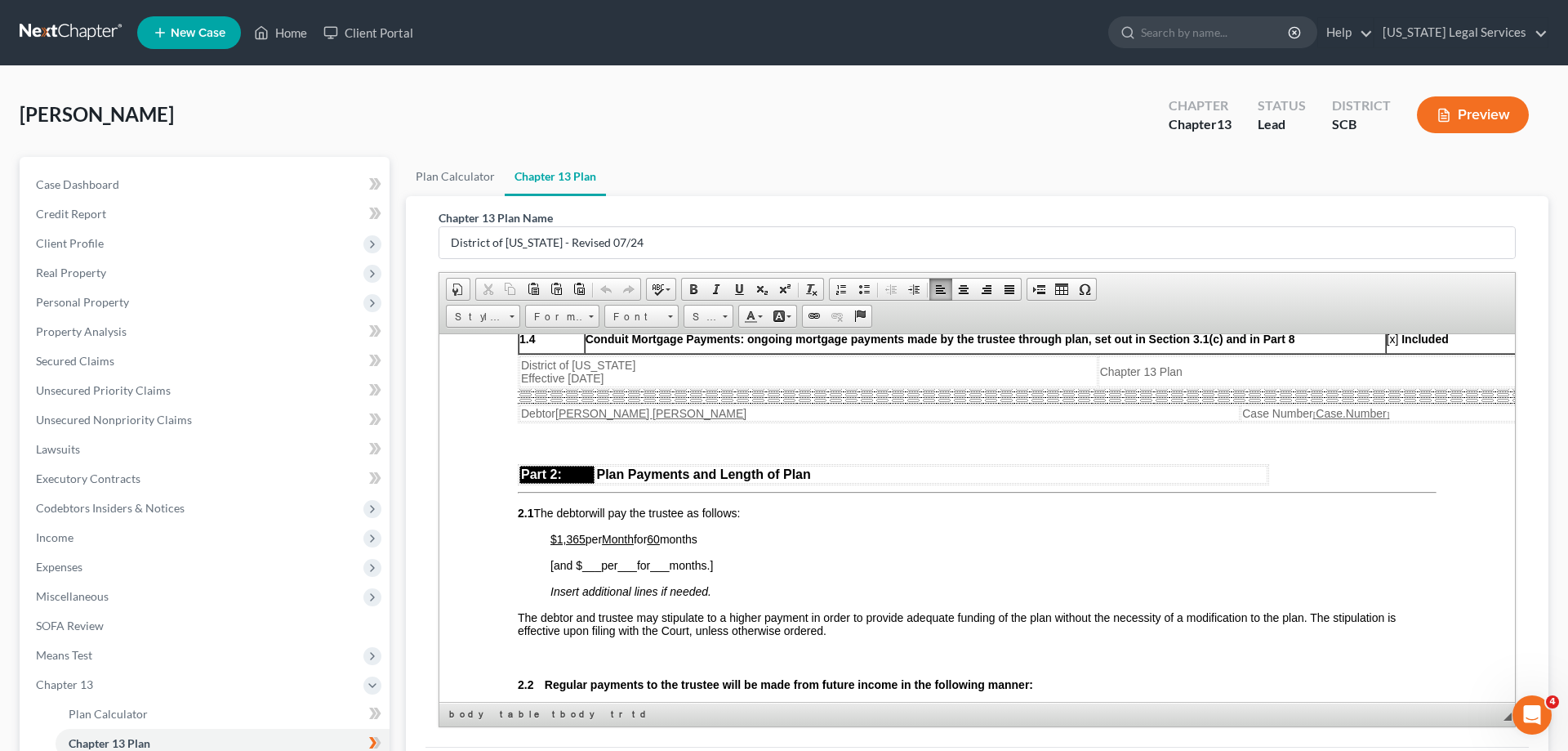
scroll to position [834, 0]
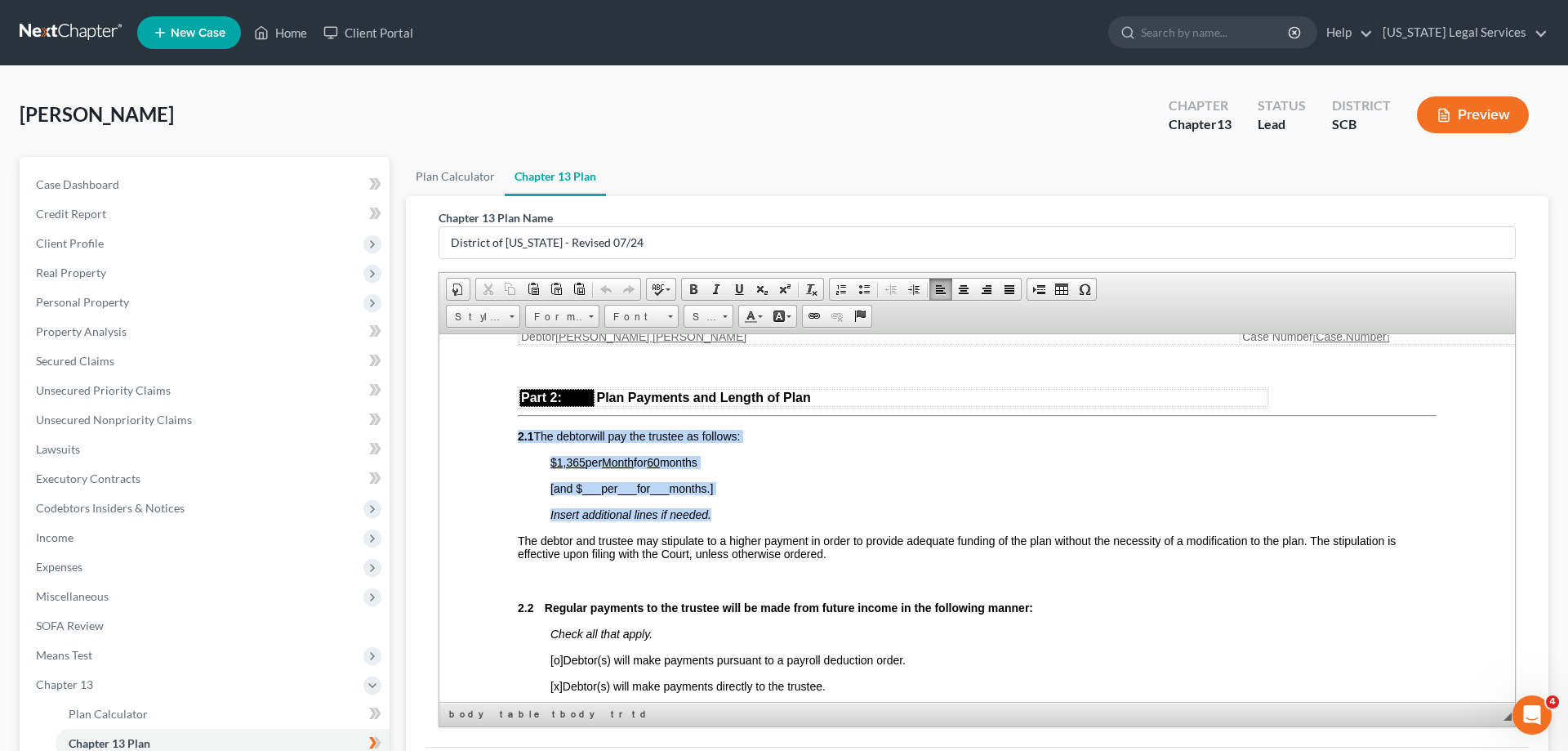
drag, startPoint x: 508, startPoint y: 451, endPoint x: 759, endPoint y: 526, distance: 262.0
click at [759, 521] on p "Insert additional lines if needed." at bounding box center [993, 514] width 886 height 13
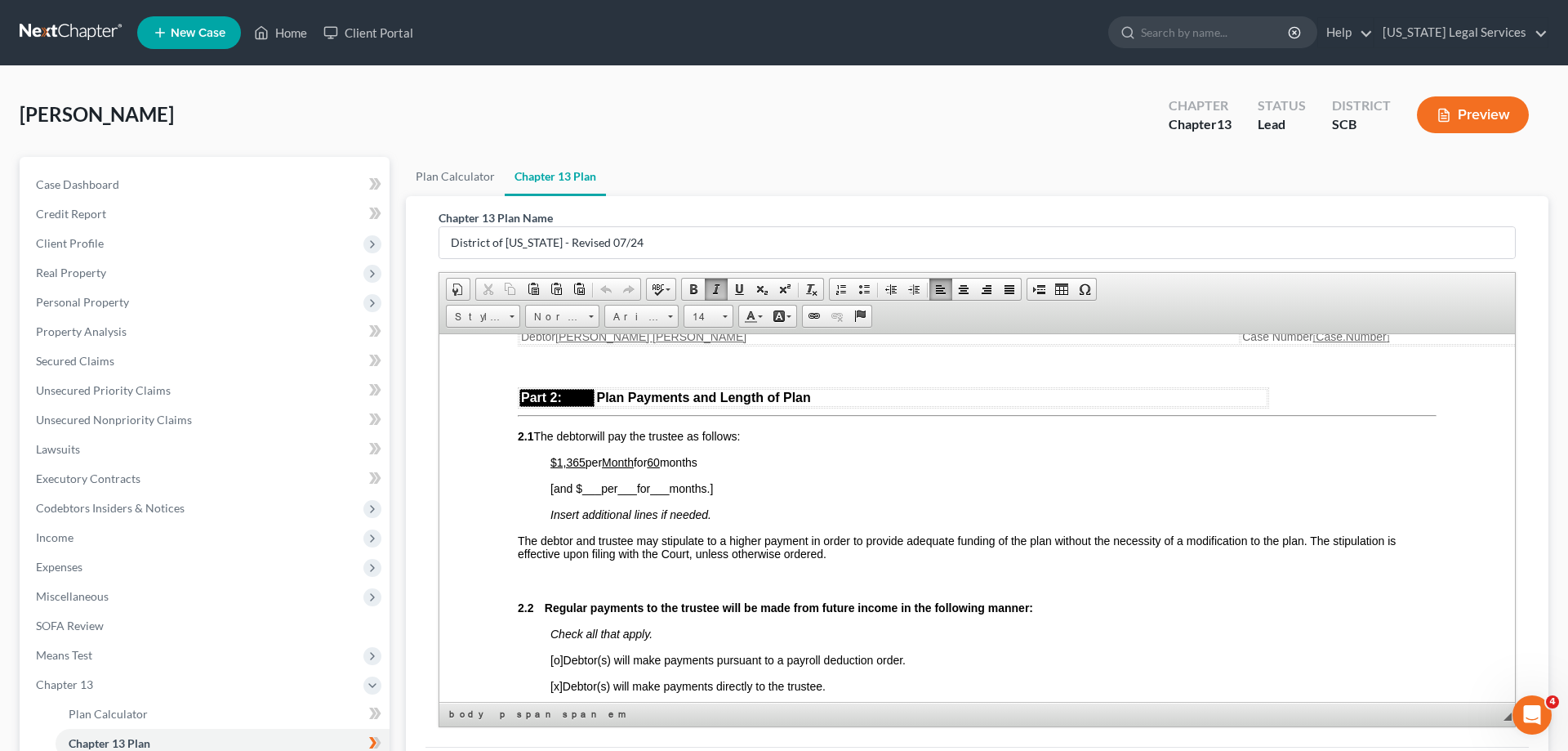
drag, startPoint x: 519, startPoint y: 452, endPoint x: 927, endPoint y: 584, distance: 428.8
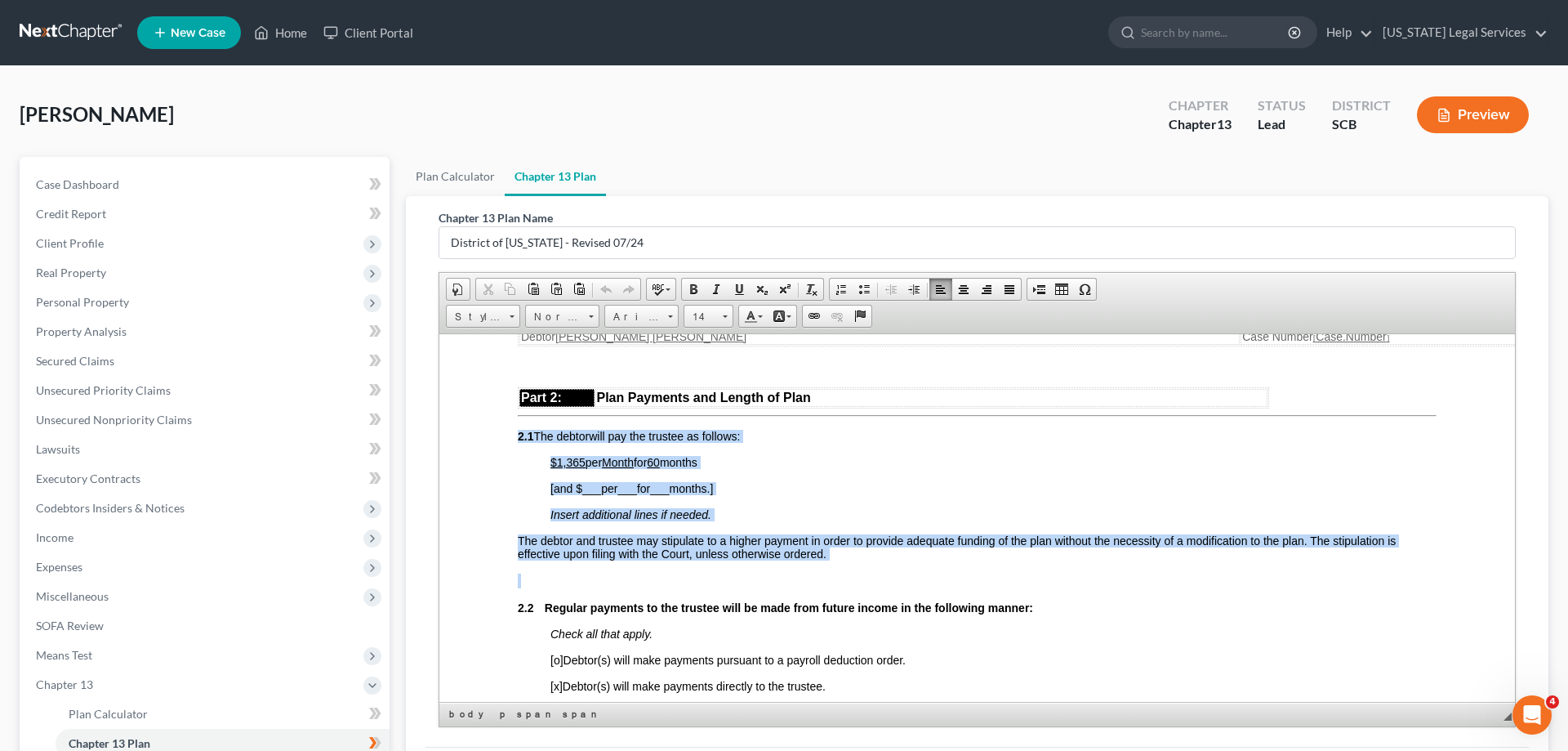
drag, startPoint x: 517, startPoint y: 455, endPoint x: 958, endPoint y: 590, distance: 461.2
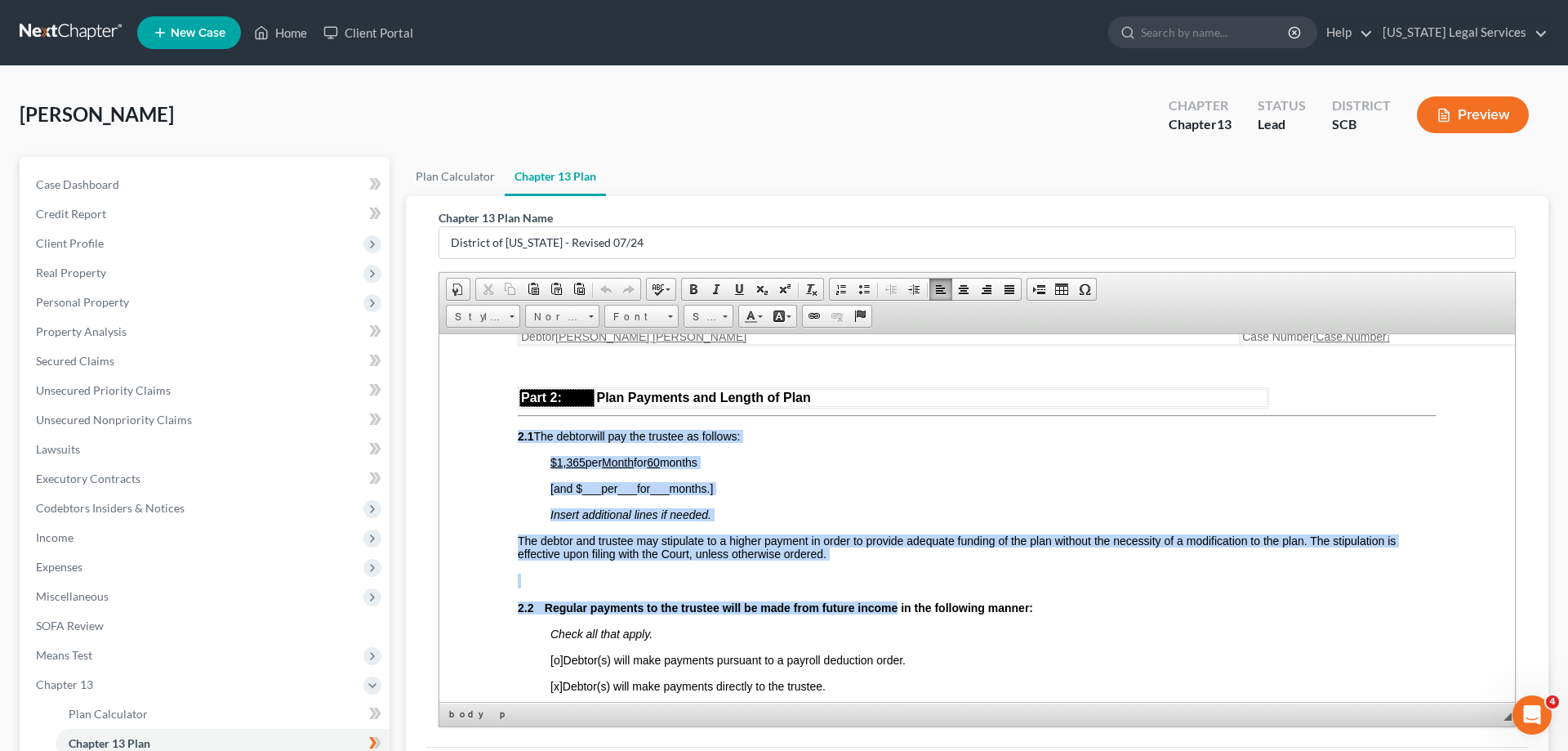
drag, startPoint x: 515, startPoint y: 453, endPoint x: 899, endPoint y: 639, distance: 426.7
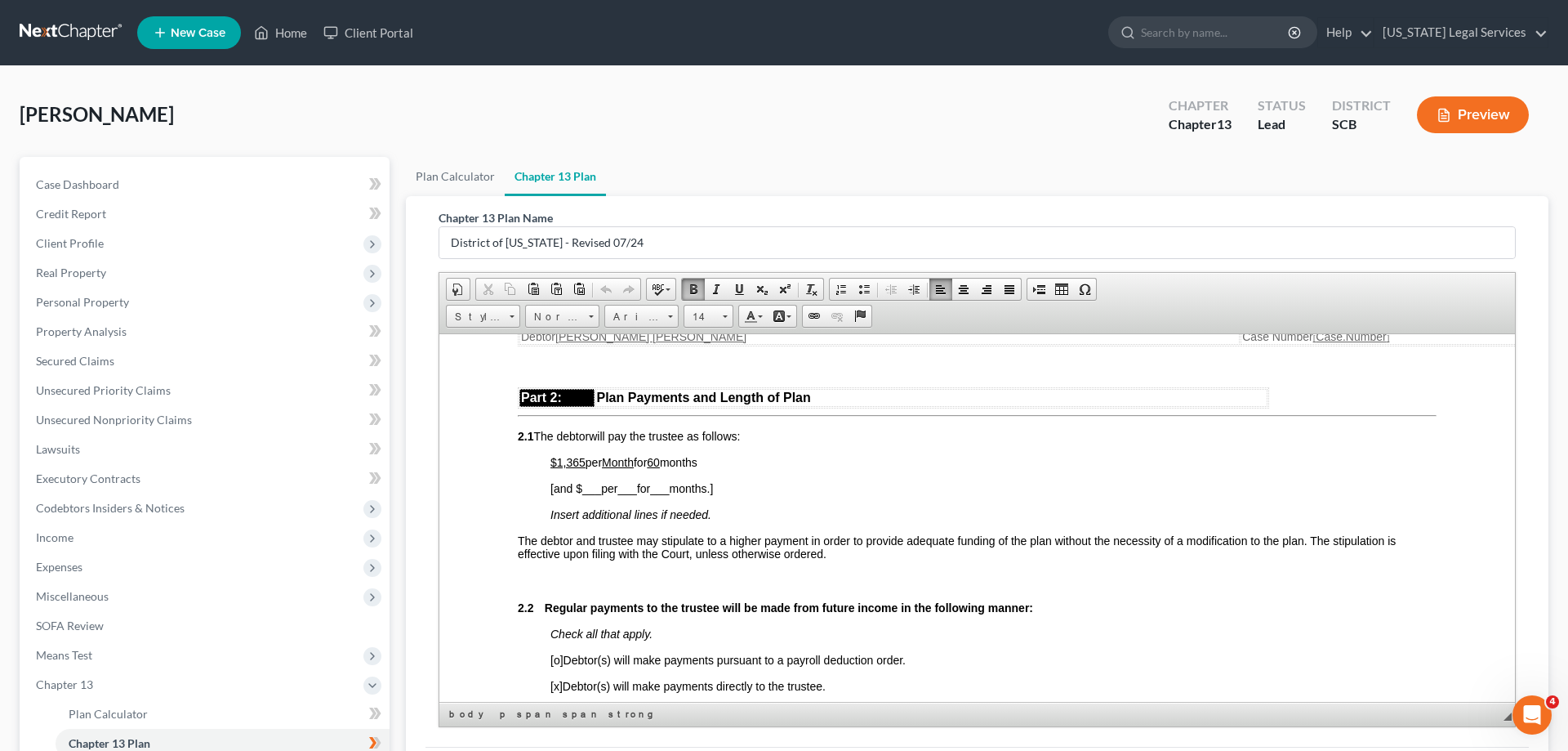
drag, startPoint x: 514, startPoint y: 450, endPoint x: 873, endPoint y: 586, distance: 383.9
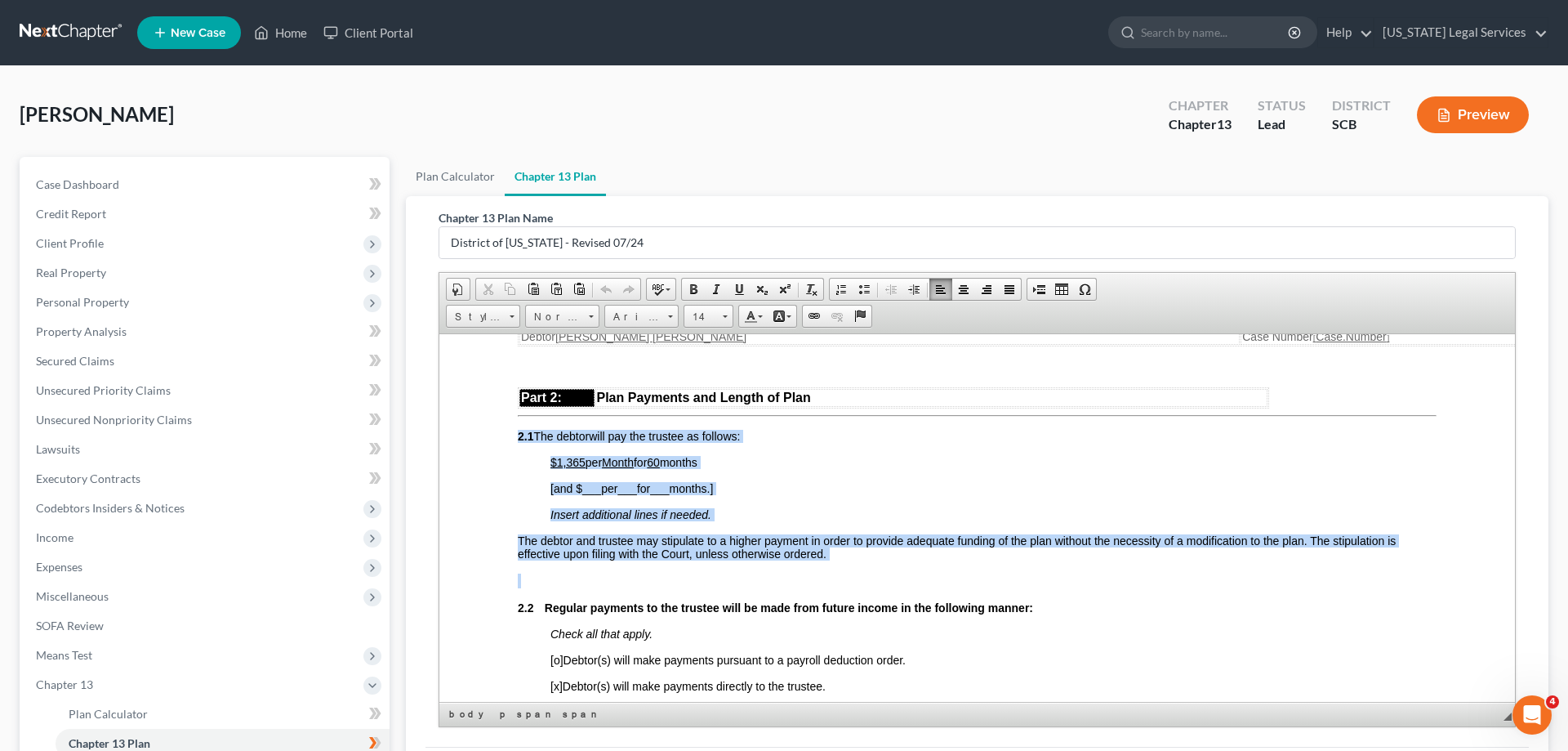
drag, startPoint x: 514, startPoint y: 446, endPoint x: 976, endPoint y: 592, distance: 484.5
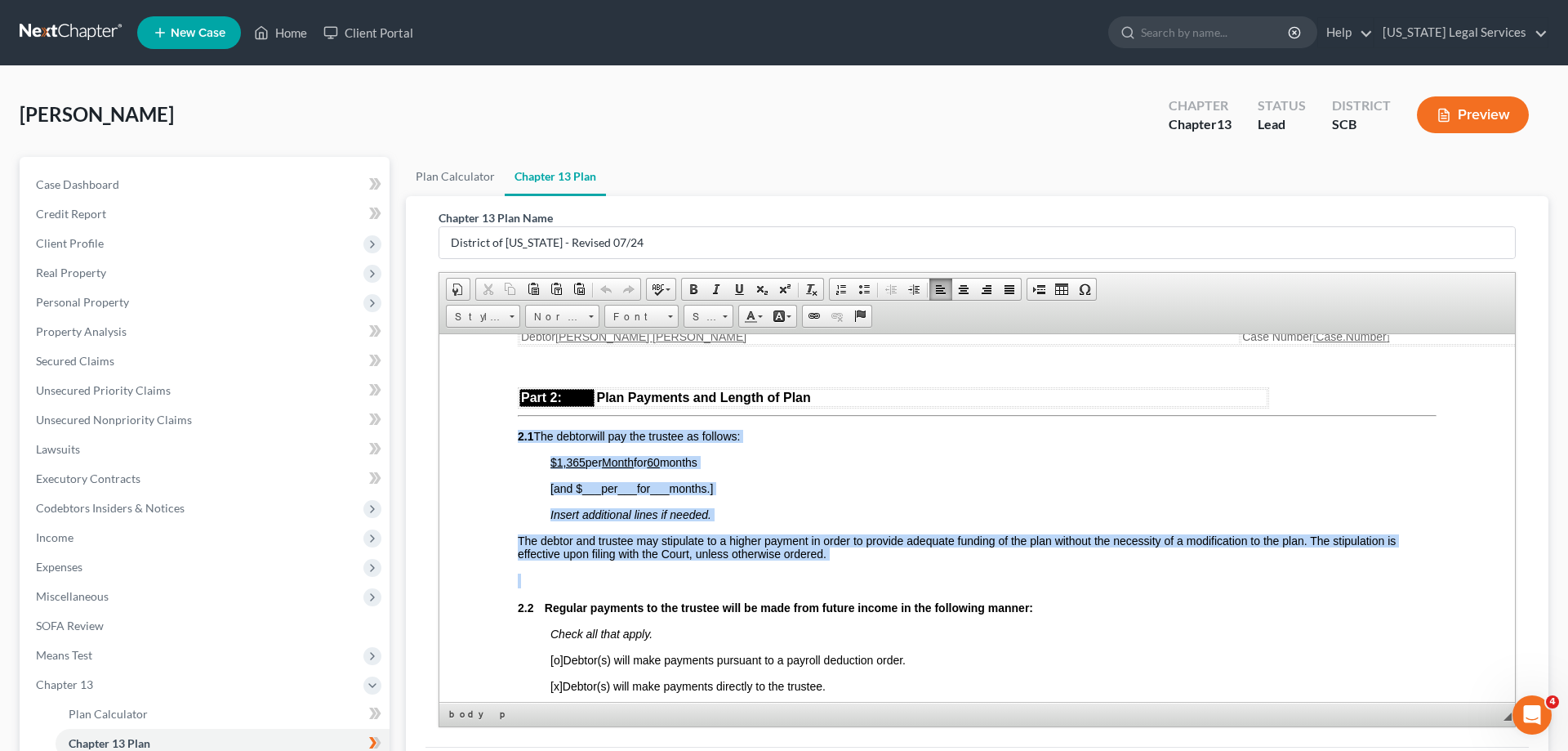
drag, startPoint x: 532, startPoint y: 453, endPoint x: 966, endPoint y: 606, distance: 460.2
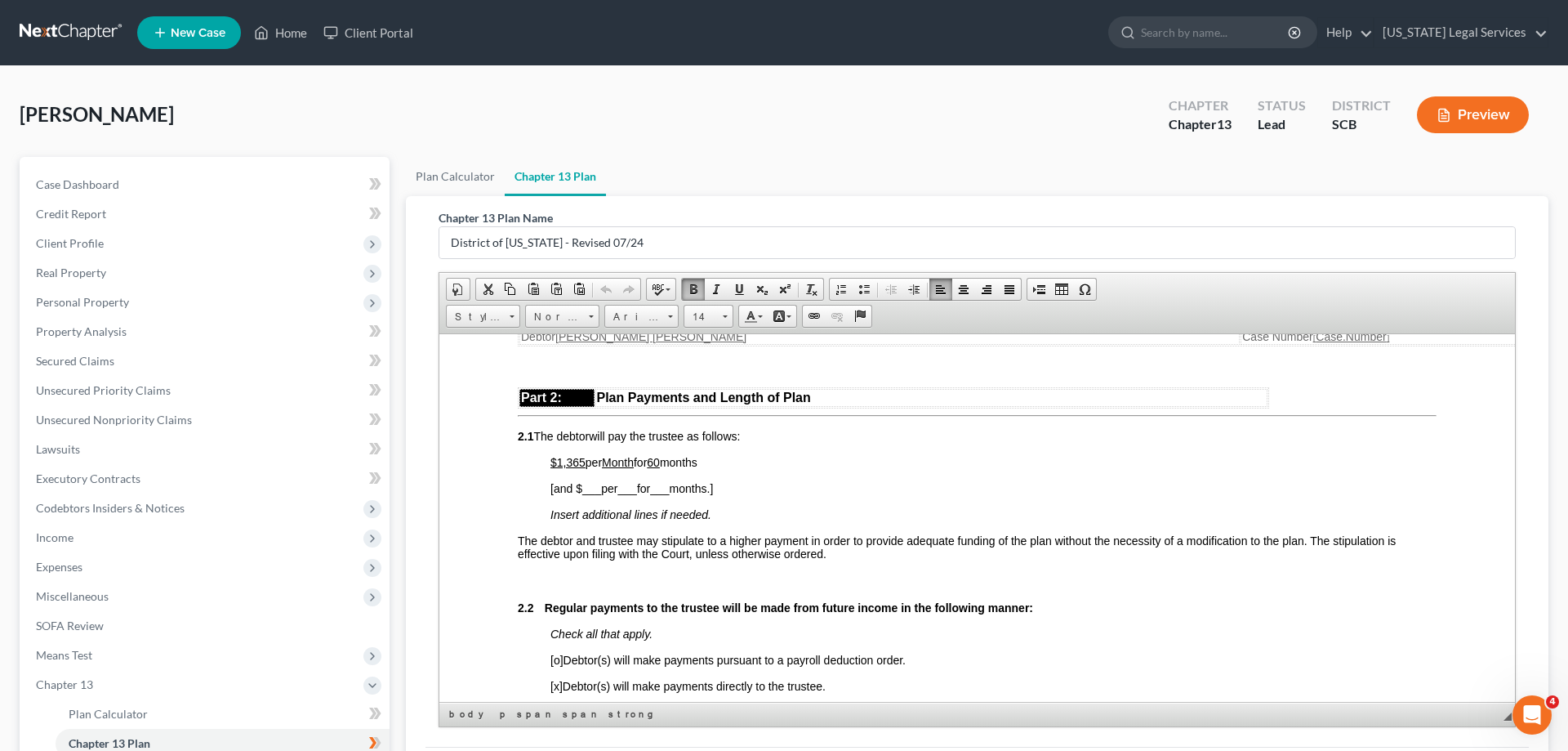
drag, startPoint x: 967, startPoint y: 606, endPoint x: 1101, endPoint y: 591, distance: 134.8
click at [971, 588] on p at bounding box center [977, 580] width 918 height 15
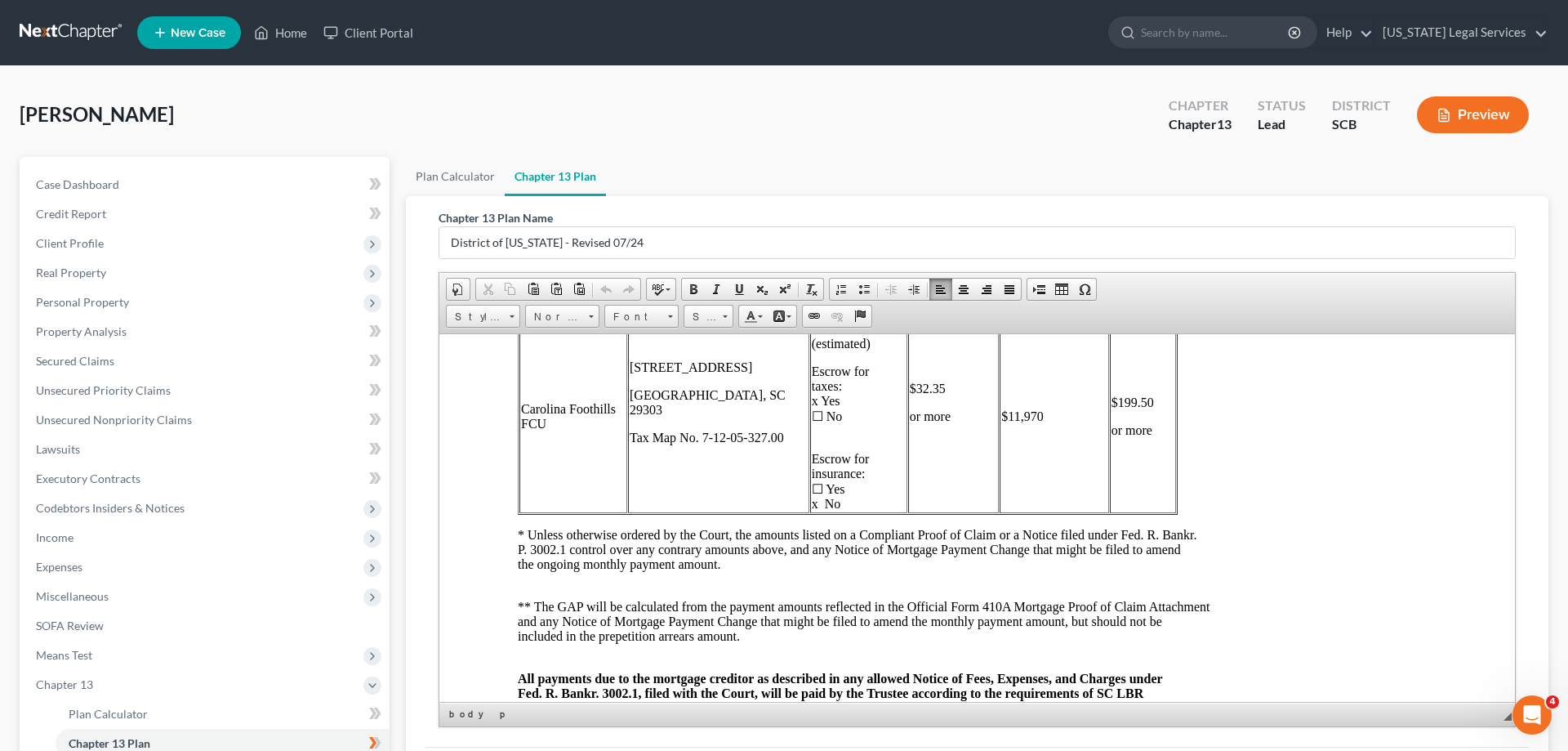
scroll to position [5044, 0]
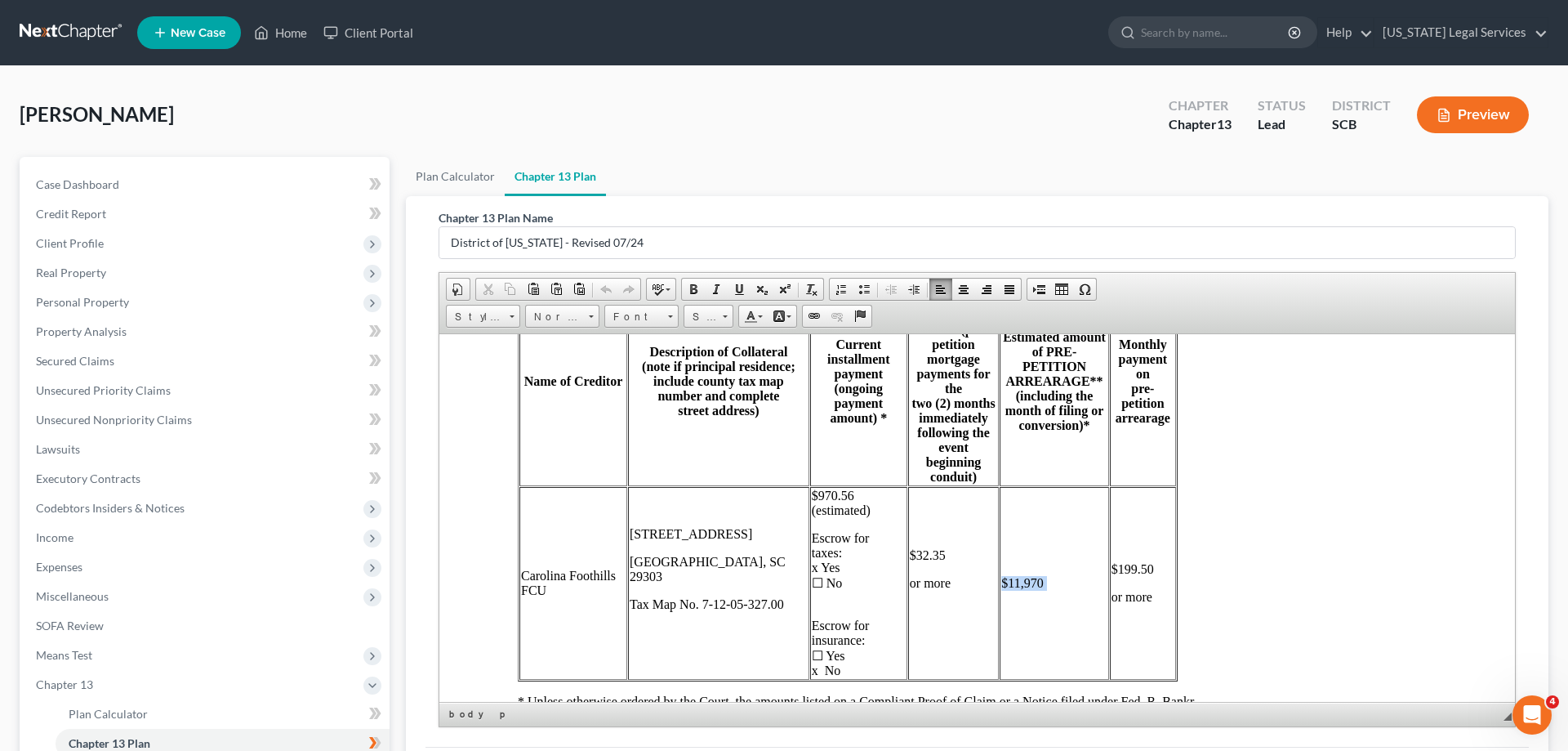
drag, startPoint x: 798, startPoint y: 551, endPoint x: 1148, endPoint y: 672, distance: 370.3
click at [1148, 672] on tr "Carolina Foothills FCU 322 Green St. Spartanburg, SC 29303 Tax Map No. 7-12-05-…" at bounding box center [848, 582] width 657 height 193
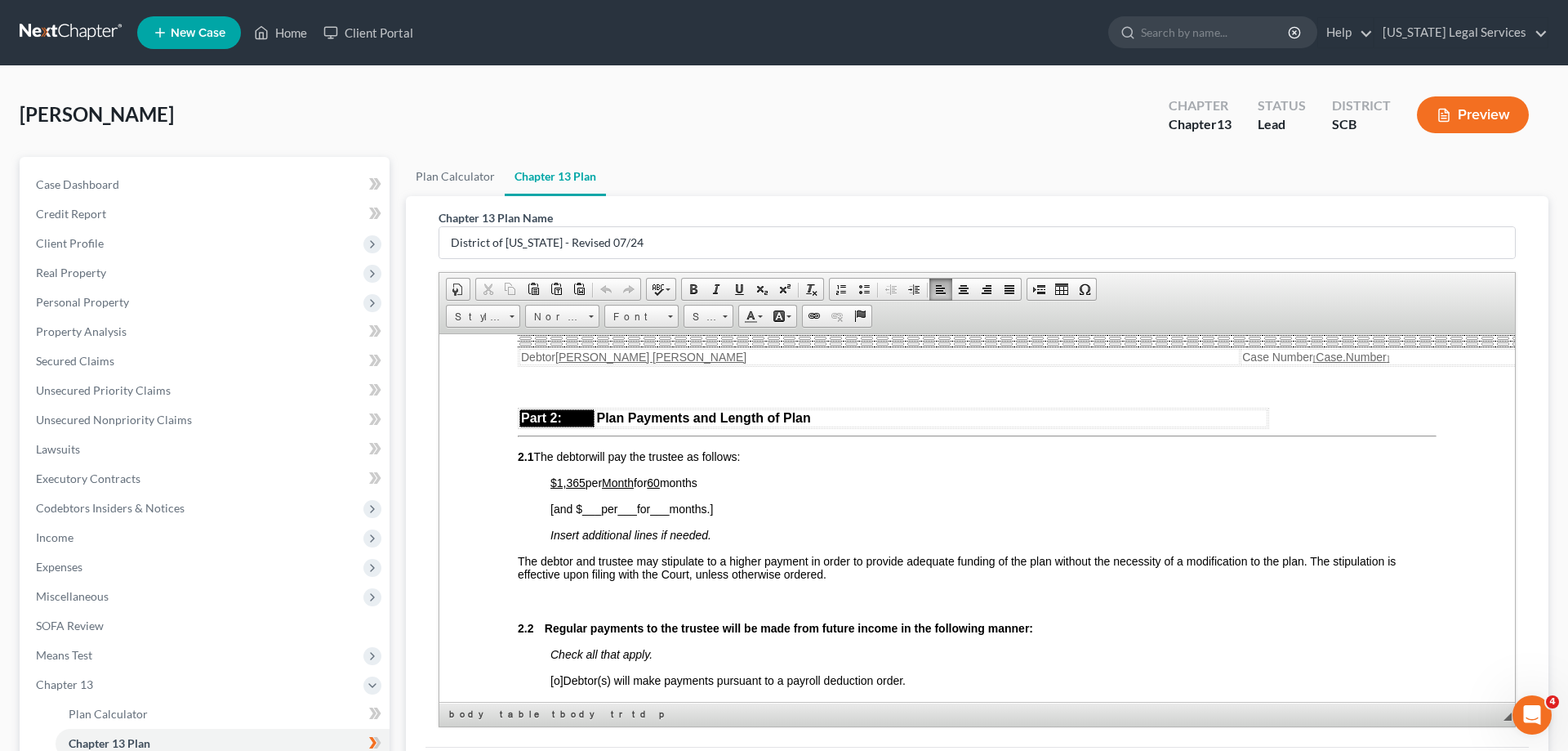
scroll to position [793, 0]
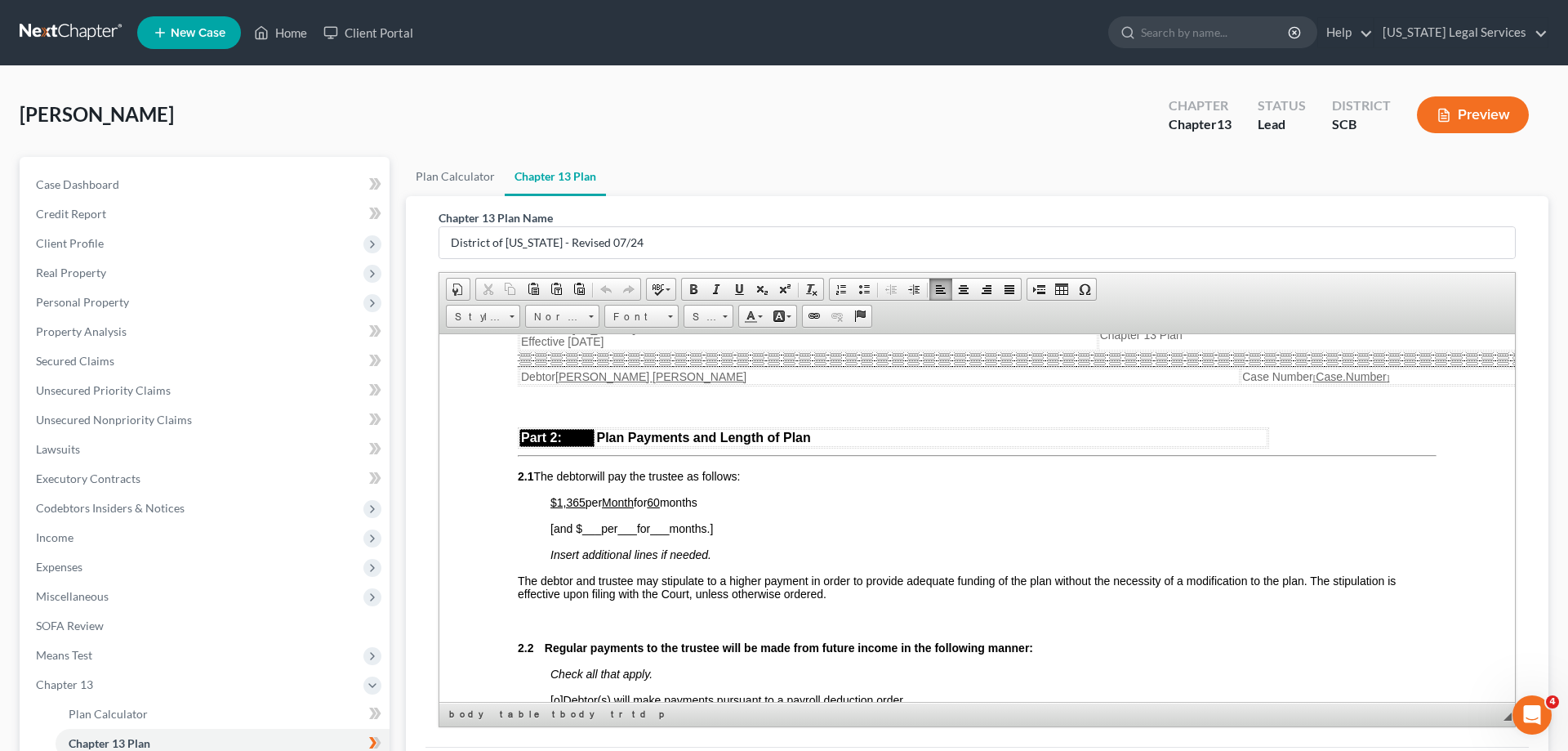
drag, startPoint x: 482, startPoint y: 405, endPoint x: 1127, endPoint y: 667, distance: 696.2
click at [958, 600] on span "The debtor and trustee may stipulate to a higher payment in order to provide ad…" at bounding box center [957, 587] width 878 height 26
drag, startPoint x: 516, startPoint y: 486, endPoint x: 1180, endPoint y: 661, distance: 686.7
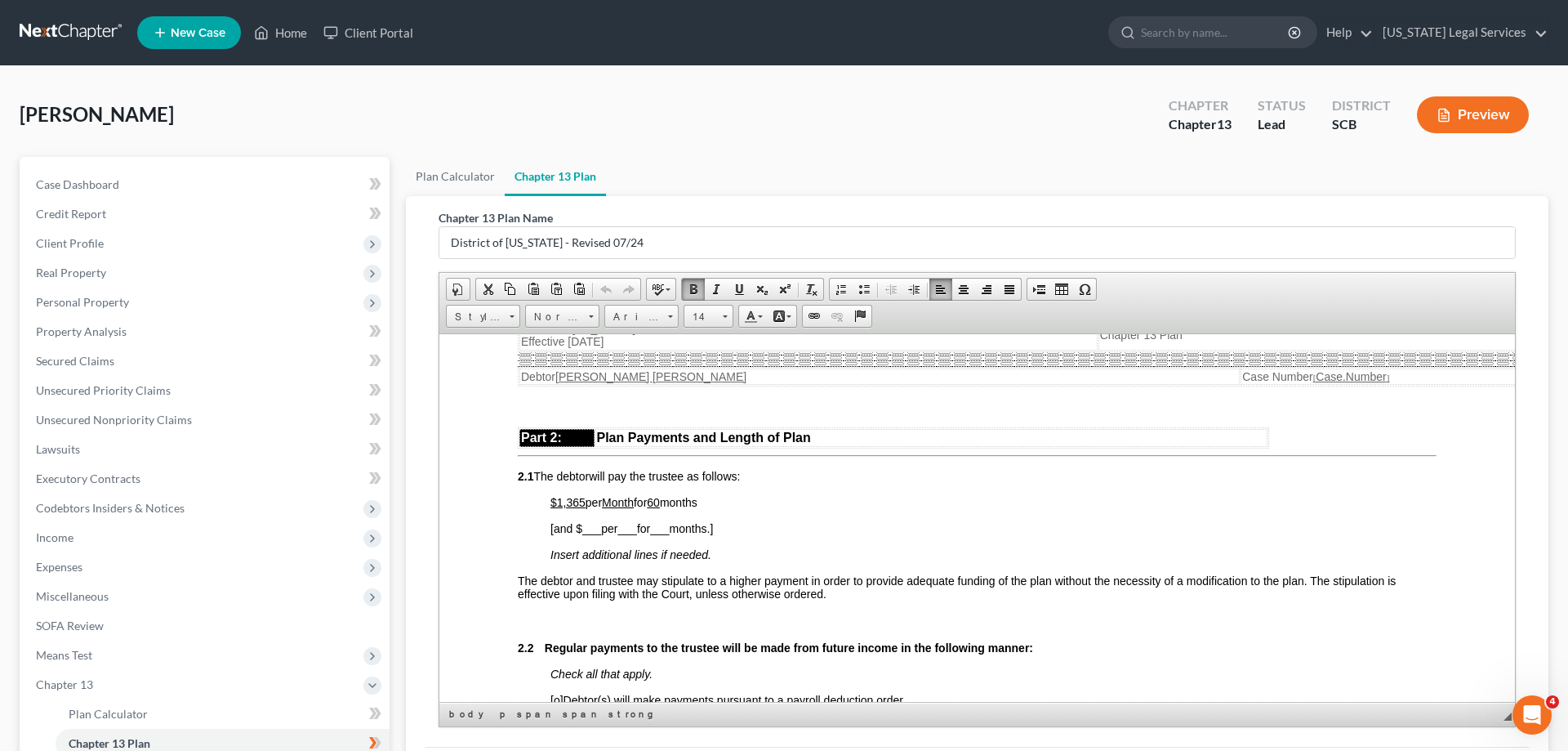
click at [965, 600] on p "The debtor and trustee may stipulate to a higher payment in order to provide ad…" at bounding box center [977, 587] width 918 height 26
drag, startPoint x: 559, startPoint y: 521, endPoint x: 583, endPoint y: 520, distance: 24.0
click at [583, 509] on u "$1,365" at bounding box center [568, 502] width 35 height 13
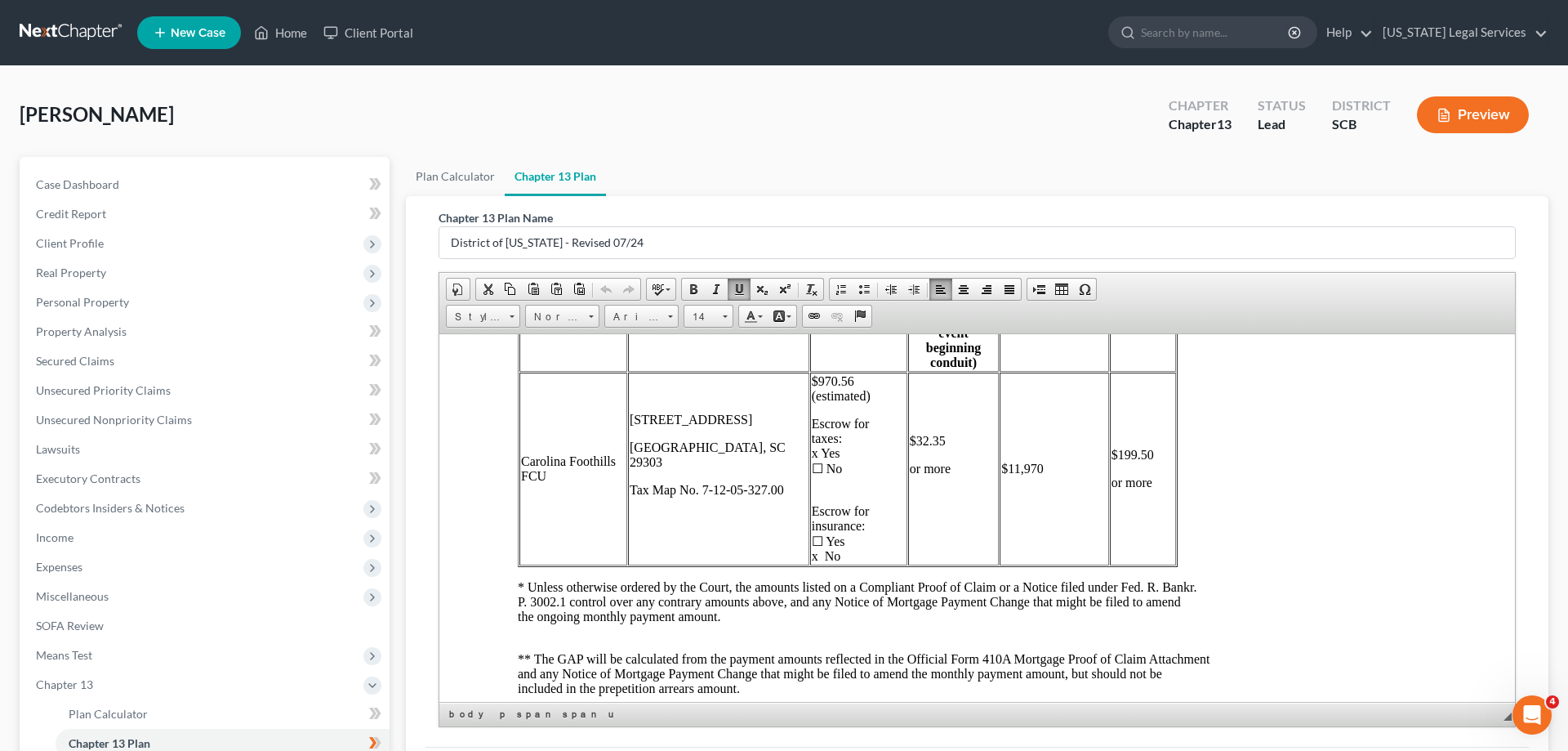
scroll to position [5127, 0]
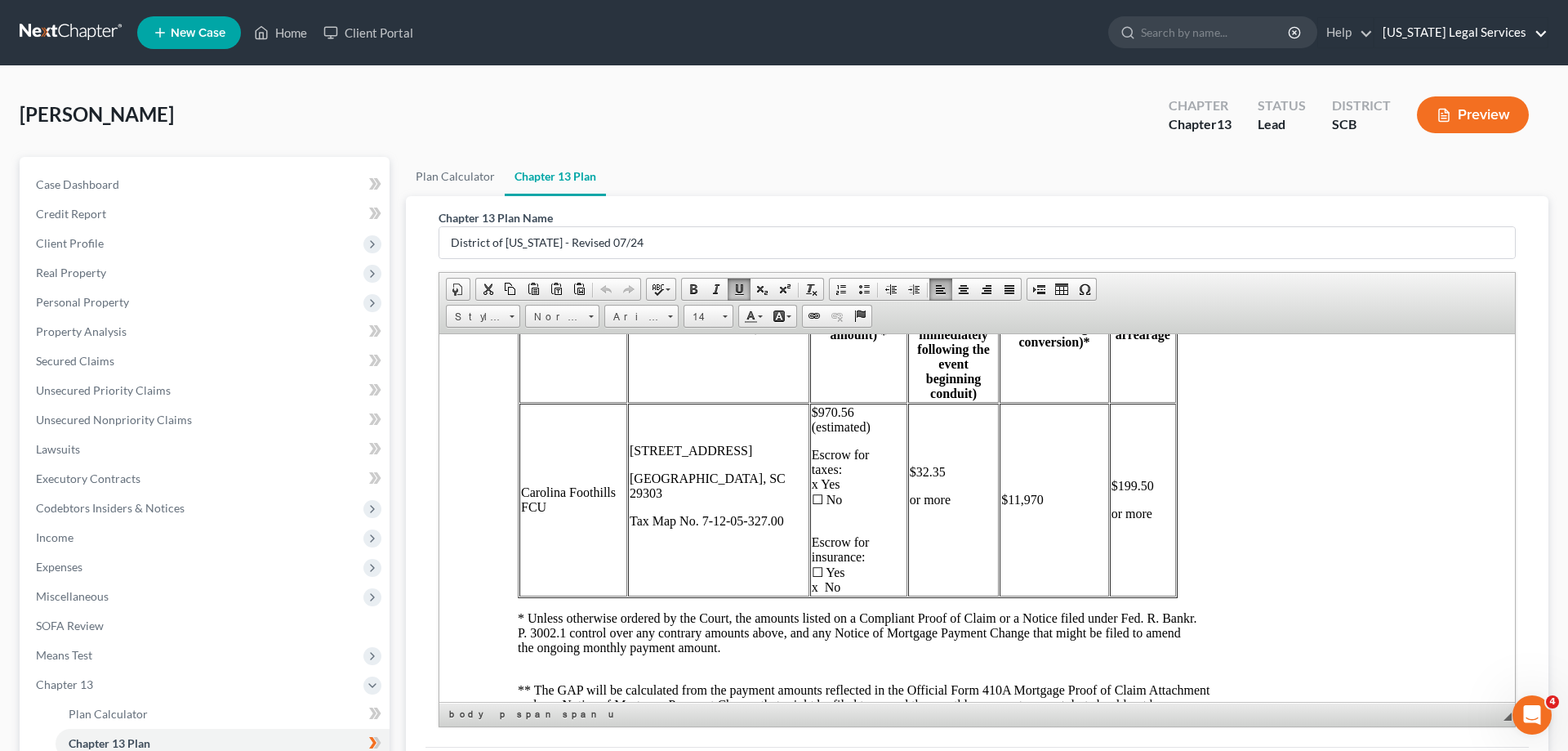
click at [1543, 32] on link "South Carolina Legal Services" at bounding box center [1460, 32] width 173 height 29
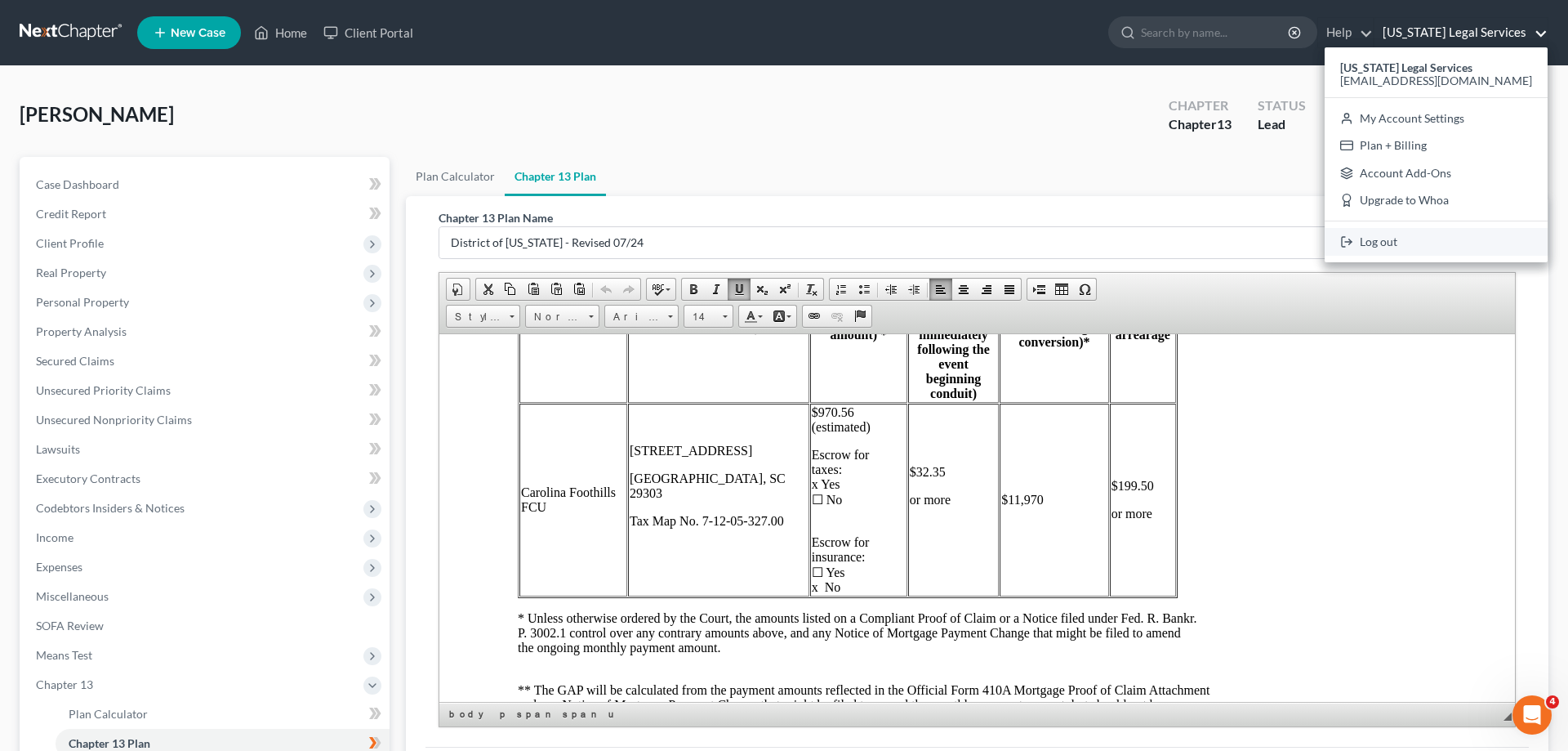
click at [1424, 242] on link "Log out" at bounding box center [1436, 242] width 223 height 28
